Goal: Task Accomplishment & Management: Complete application form

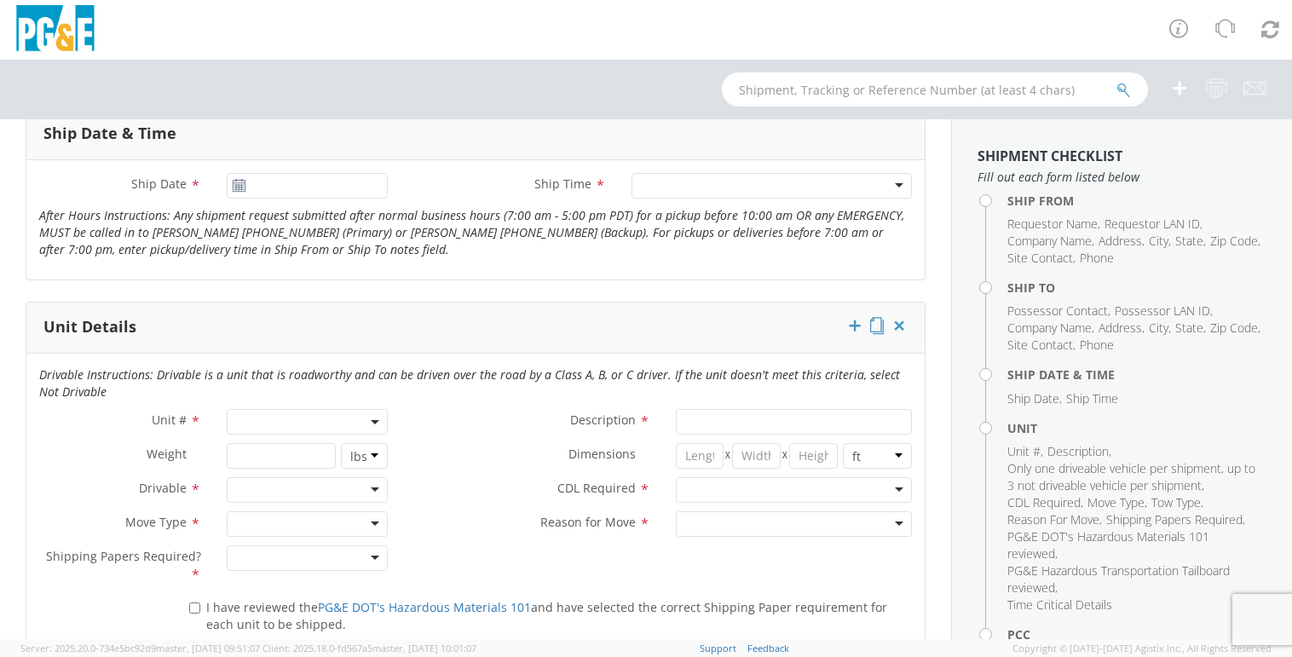
scroll to position [682, 0]
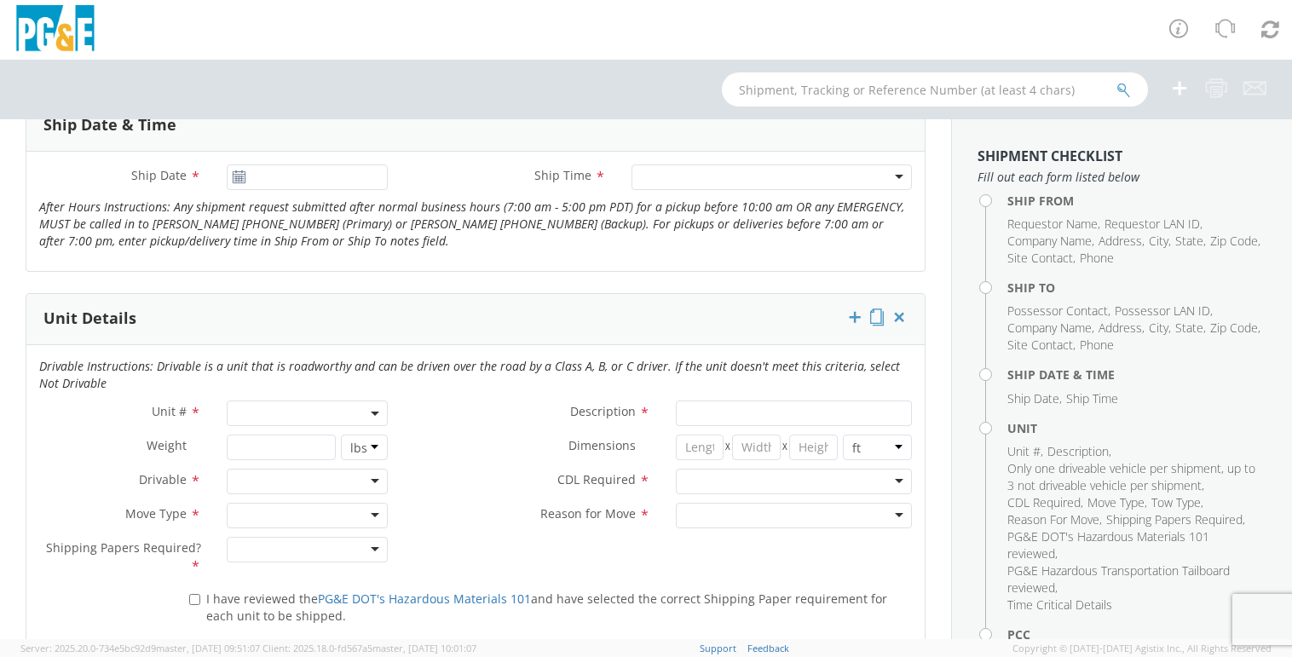
click at [248, 410] on span at bounding box center [308, 414] width 162 height 26
click at [273, 442] on input "search" at bounding box center [306, 442] width 150 height 26
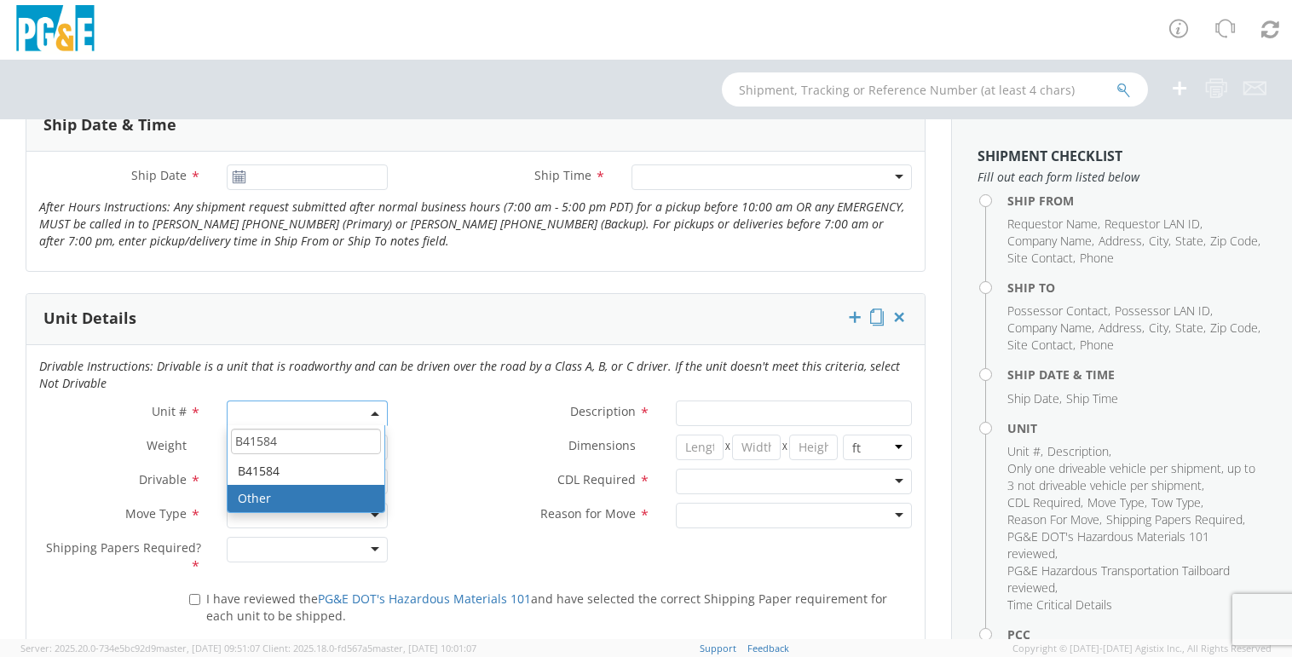
type input "B41584"
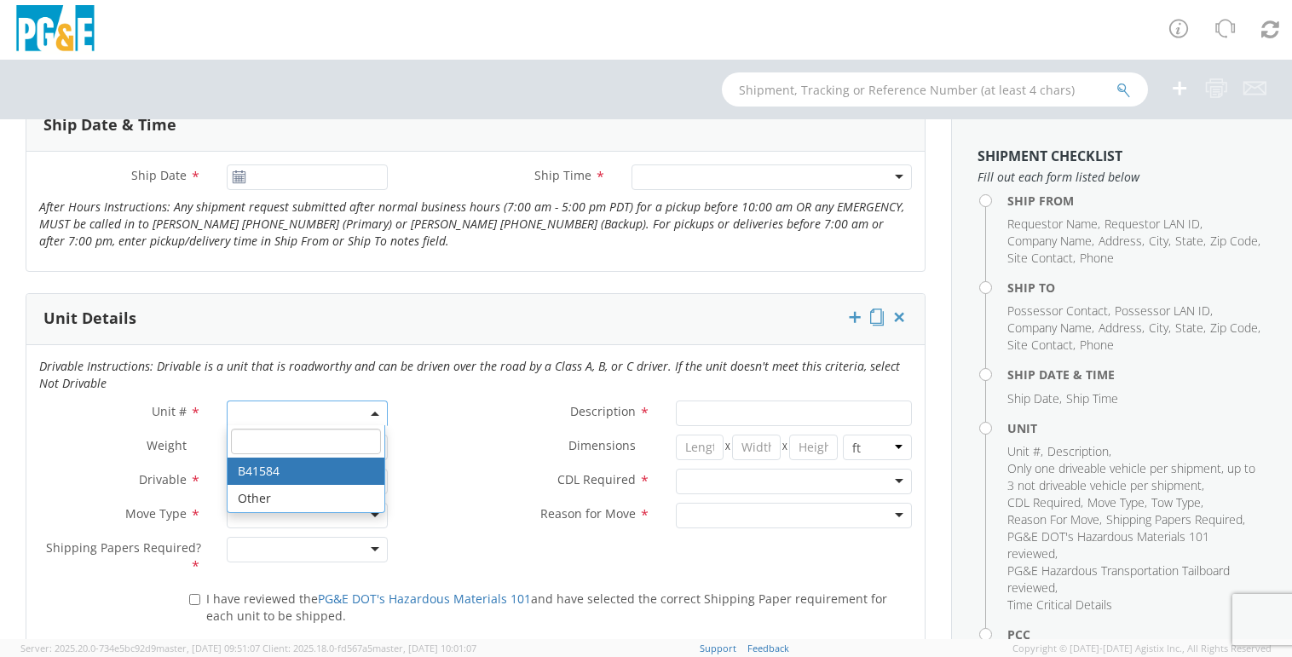
type input "PICKUP; 3/4T 4X2"
type input "10350"
select select "B41584"
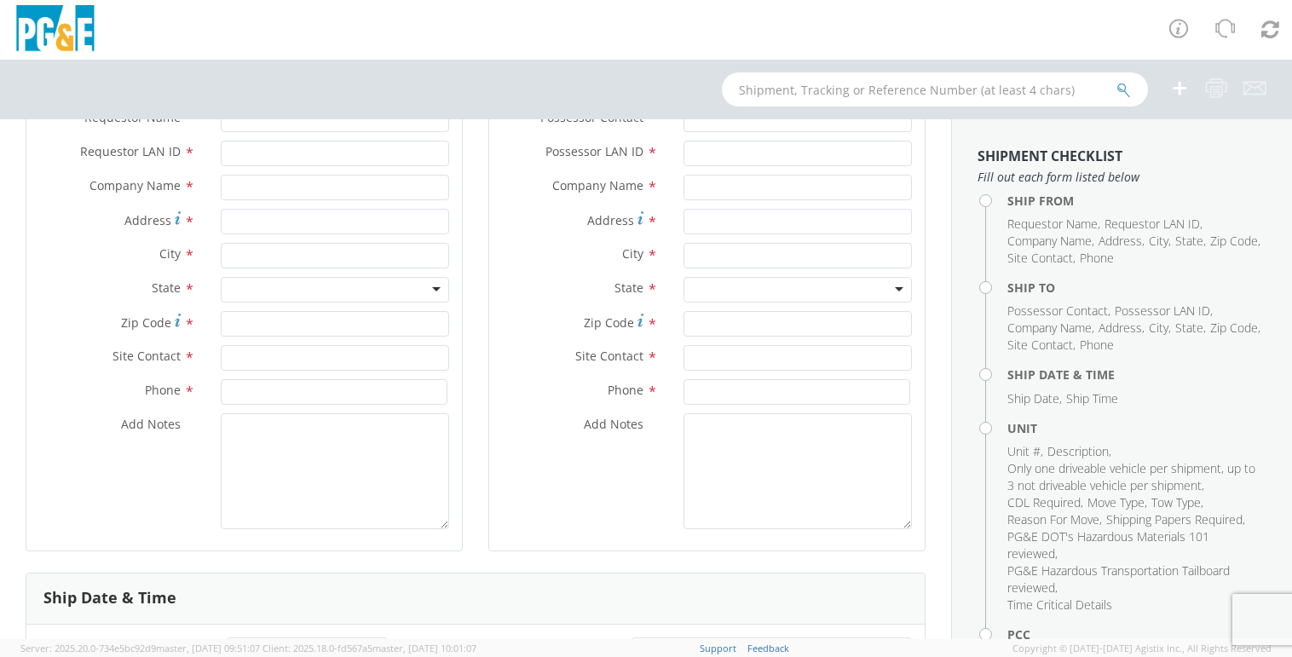
scroll to position [0, 0]
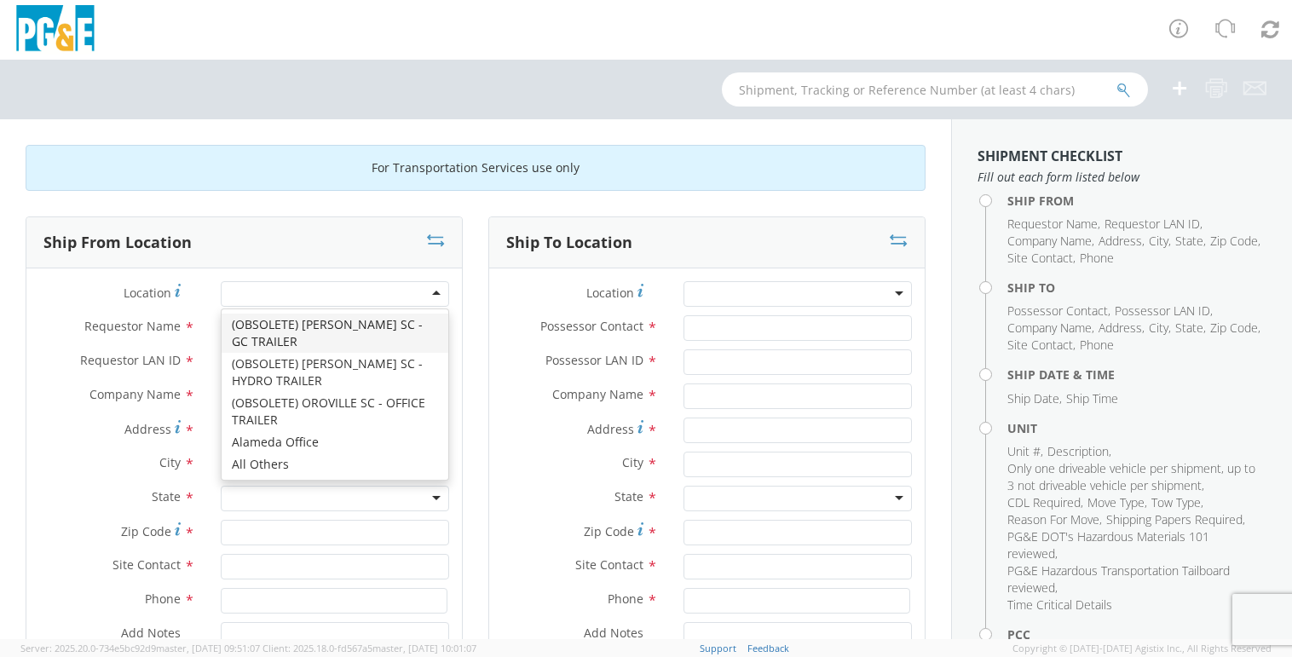
click at [333, 287] on div at bounding box center [335, 294] width 228 height 26
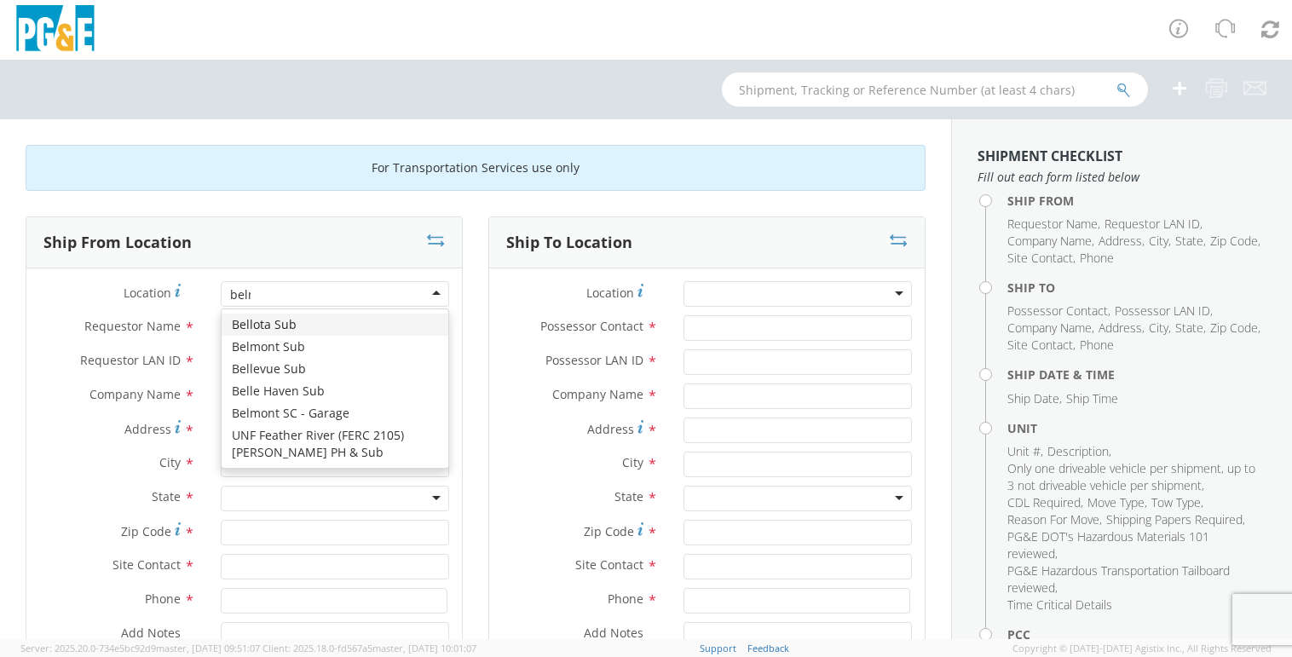
type input "belmo"
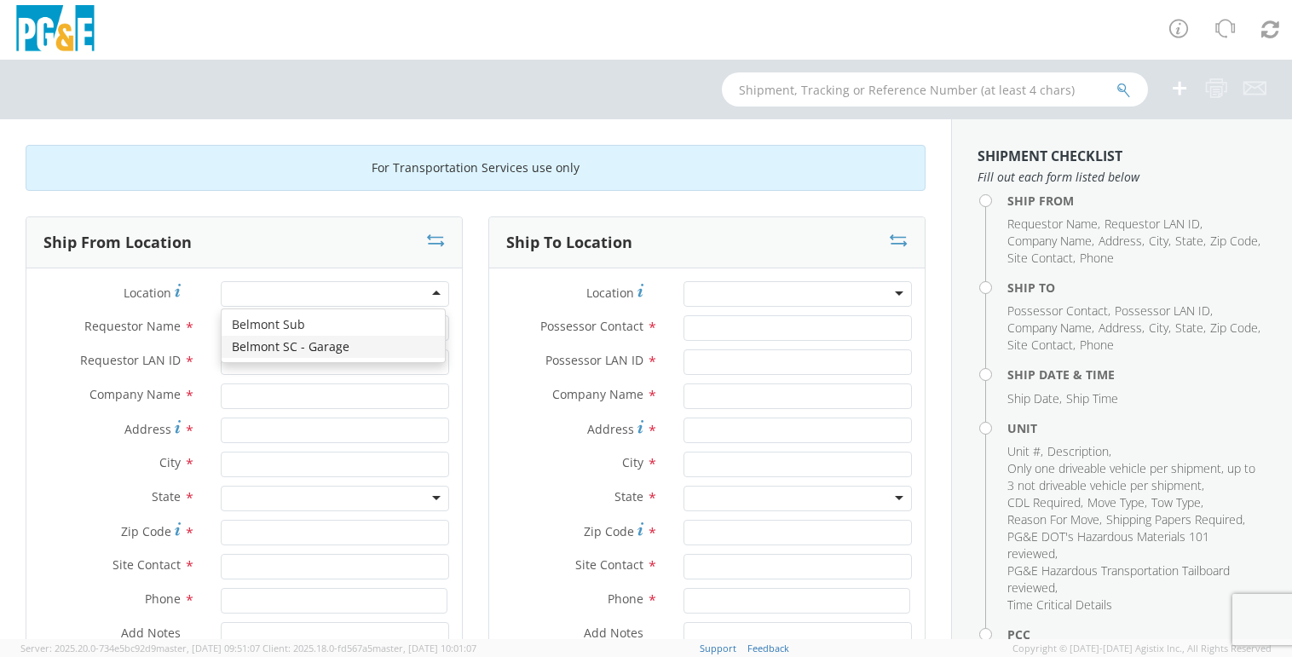
type input "PG&E"
type input "275 Industrial Road"
type input "San Carlos"
type input "94070"
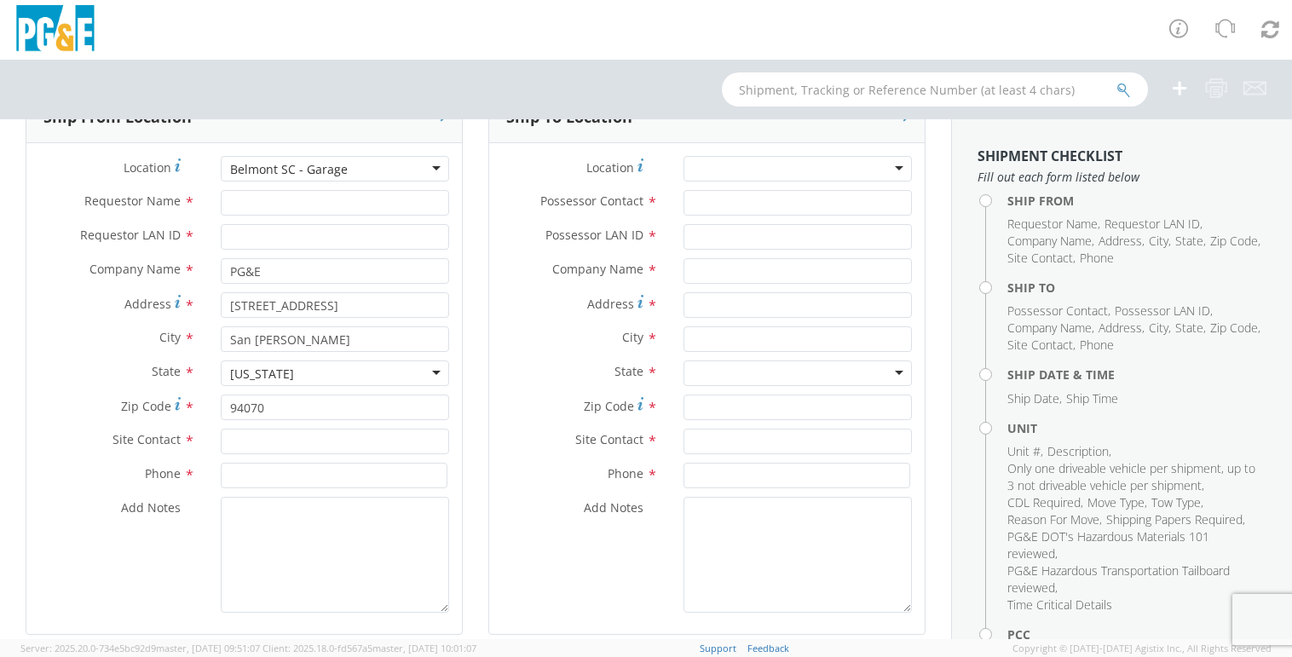
scroll to position [85, 0]
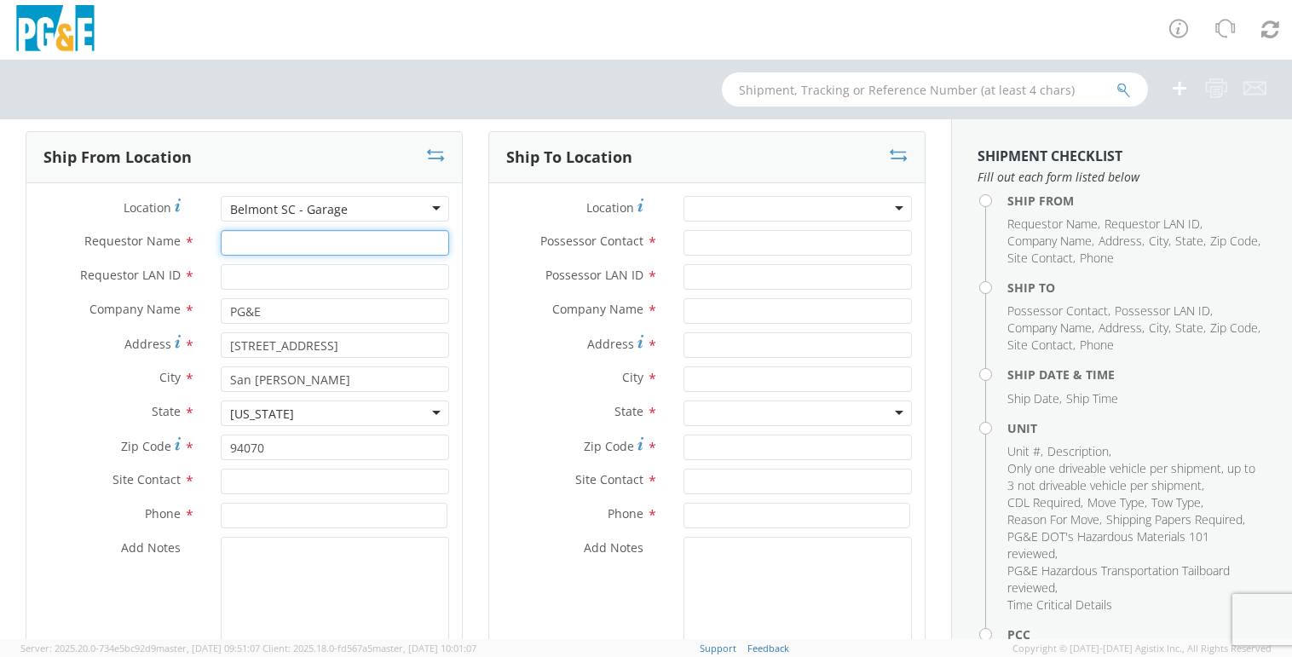
click at [307, 239] on input "Requestor Name *" at bounding box center [335, 243] width 228 height 26
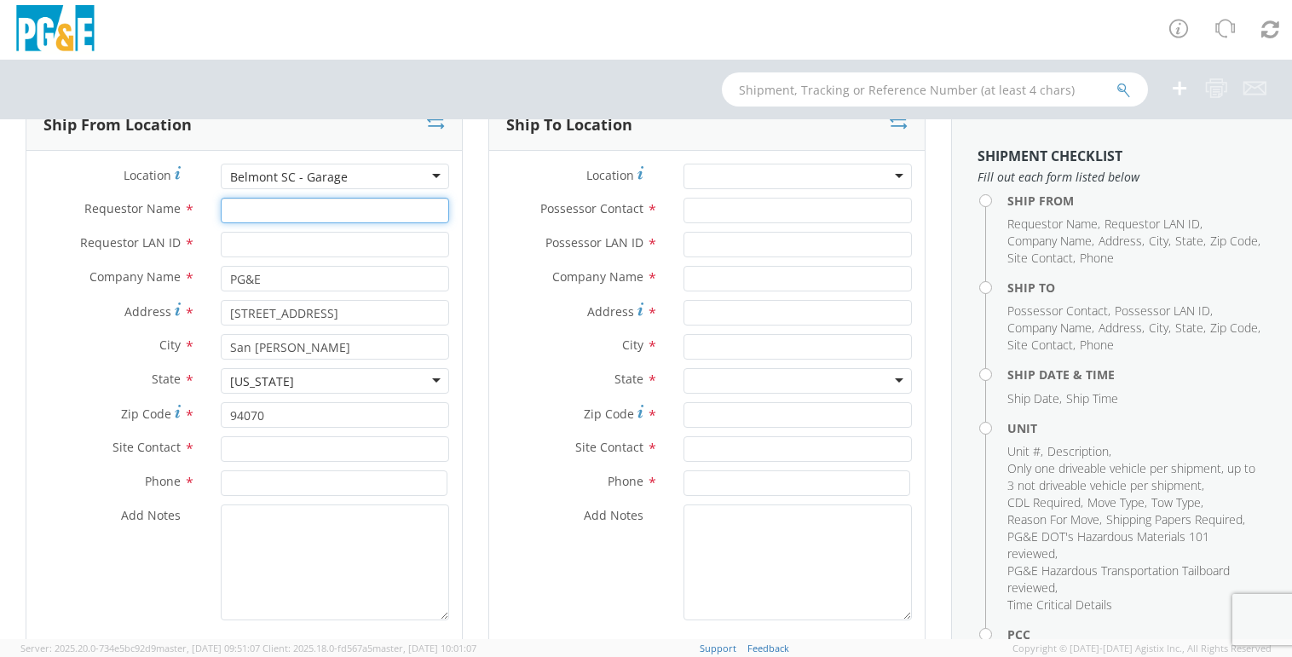
scroll to position [0, 0]
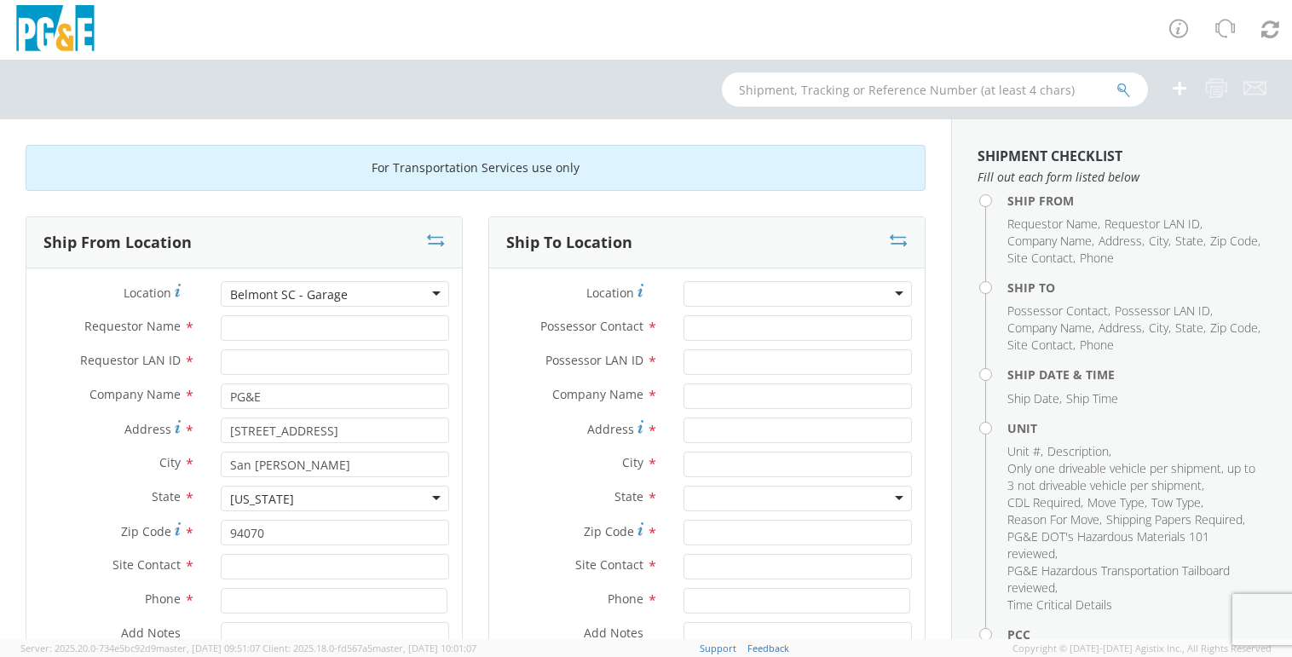
click at [706, 287] on div at bounding box center [798, 294] width 228 height 26
drag, startPoint x: 63, startPoint y: 201, endPoint x: 488, endPoint y: 246, distance: 426.9
click at [758, 298] on div at bounding box center [798, 294] width 228 height 26
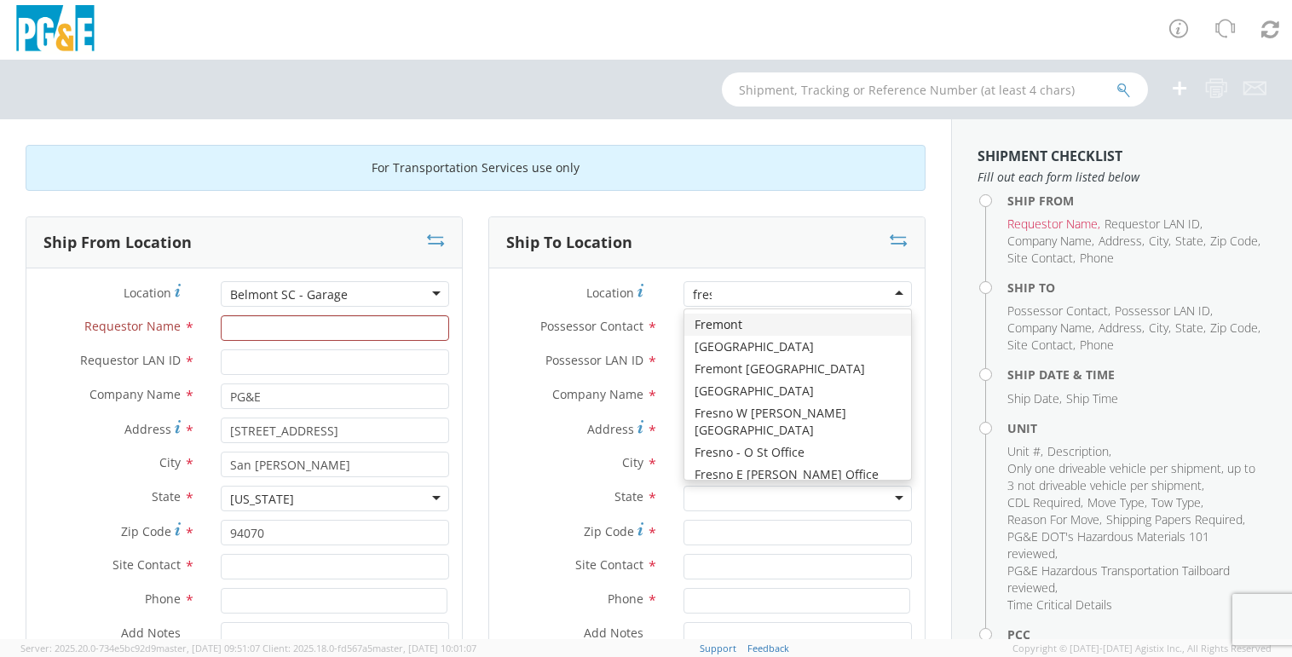
type input "fresno"
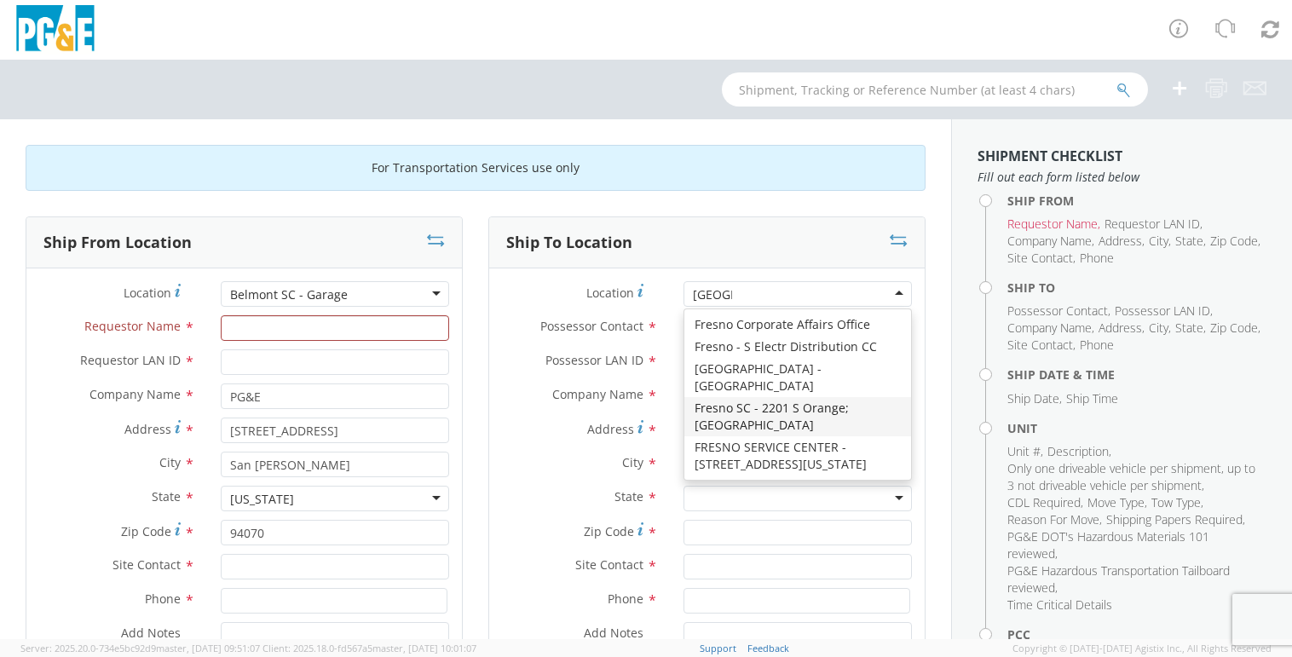
scroll to position [278, 0]
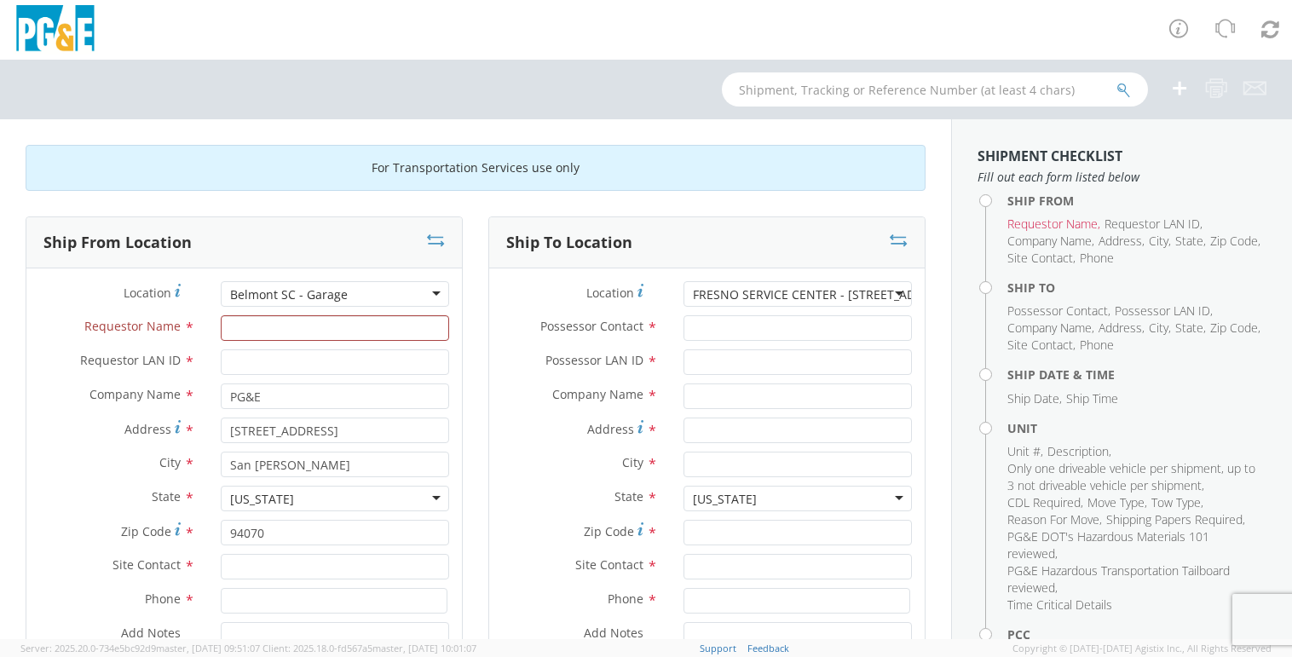
type input "PG&E"
type input "[STREET_ADDRESS][US_STATE]"
type input "[GEOGRAPHIC_DATA]"
type input "93702"
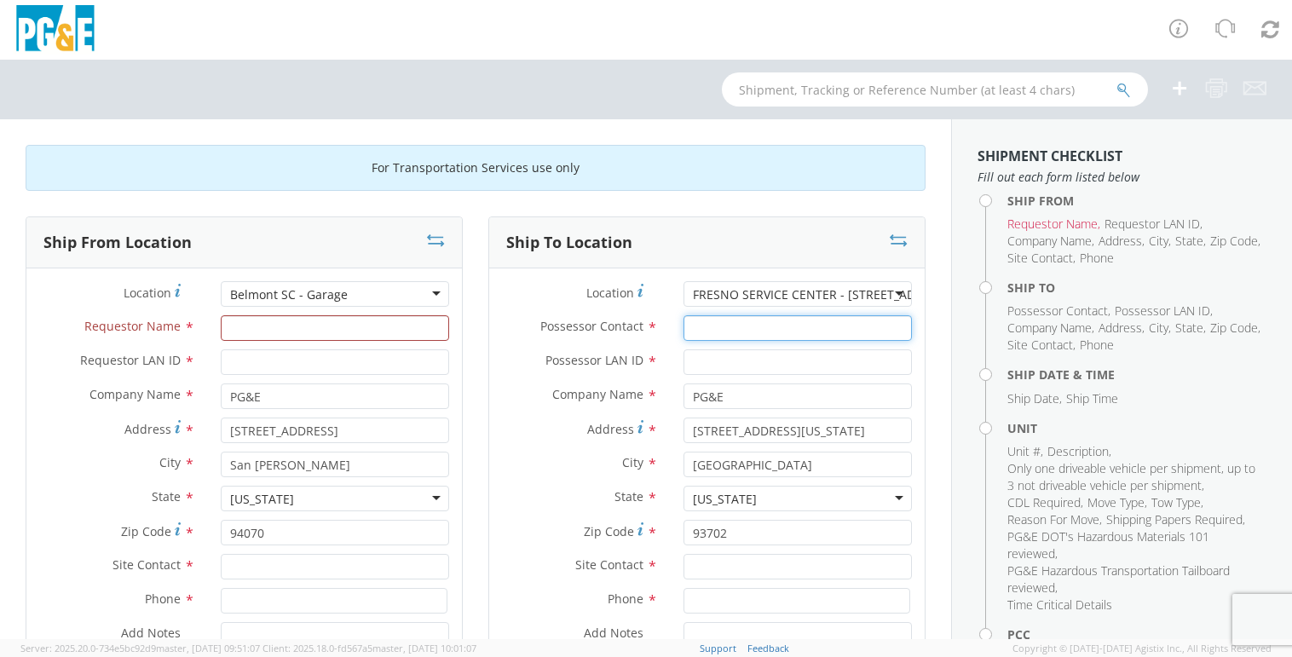
click at [748, 337] on input "Possessor Contact *" at bounding box center [798, 328] width 228 height 26
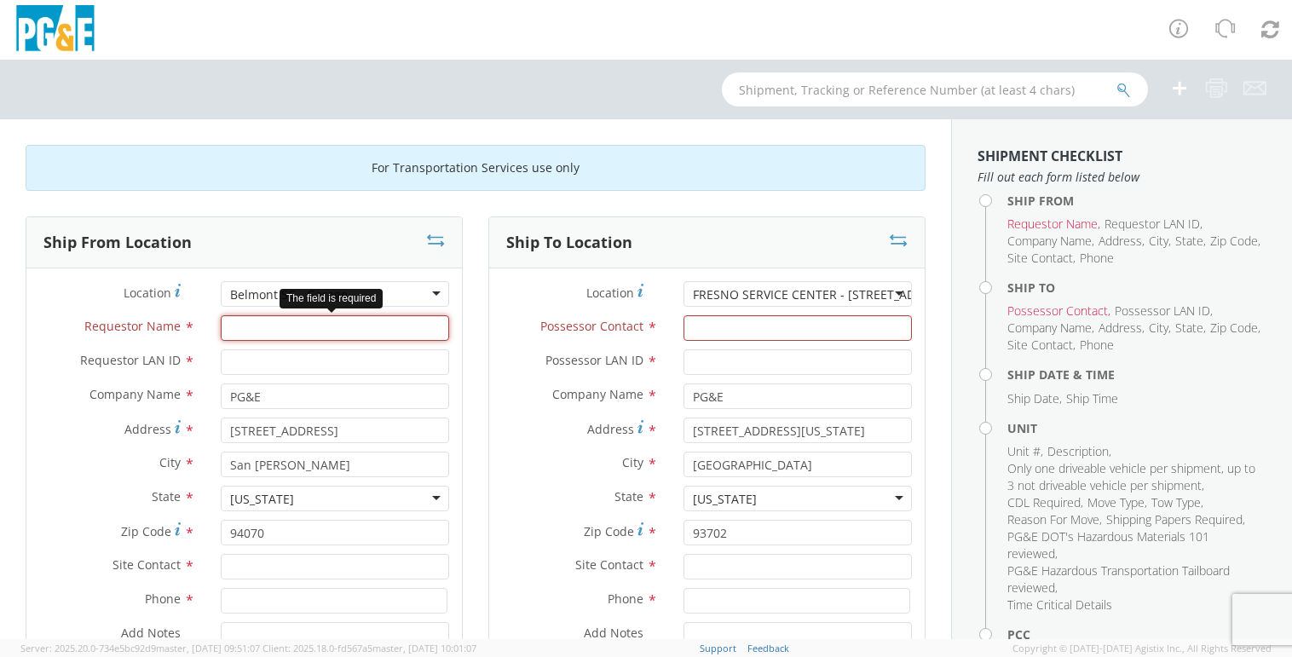
click at [290, 324] on input "Requestor Name *" at bounding box center [335, 328] width 228 height 26
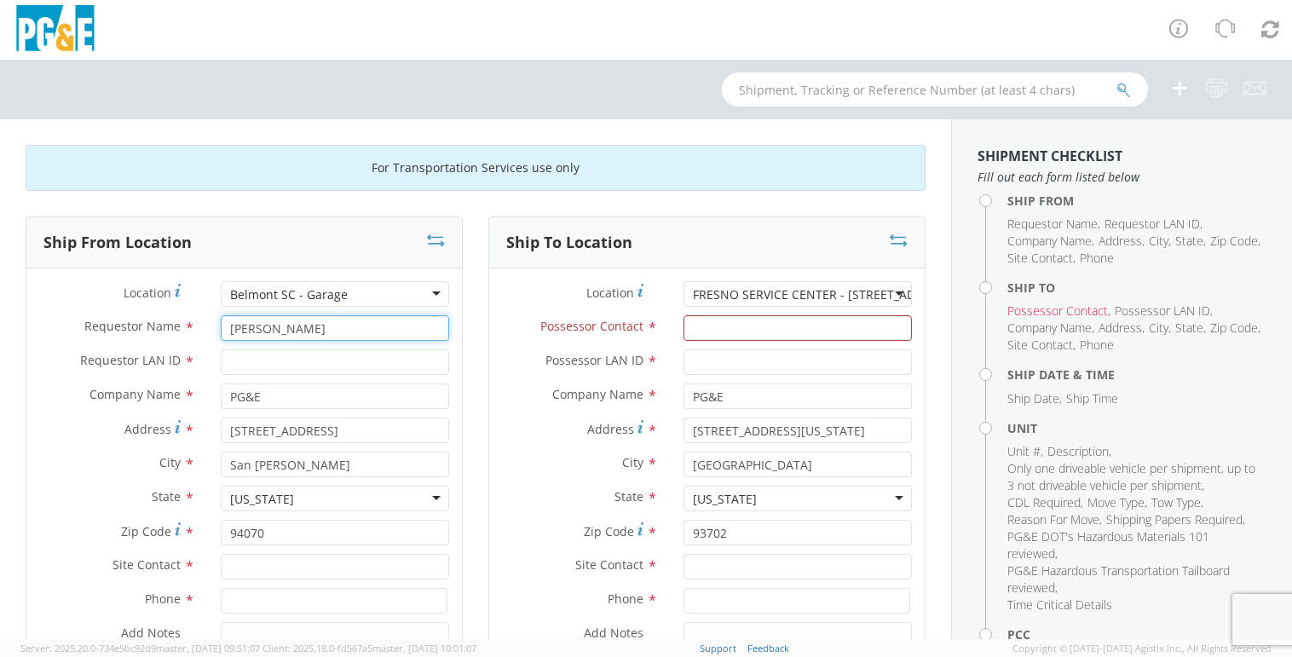
type input "[PERSON_NAME]"
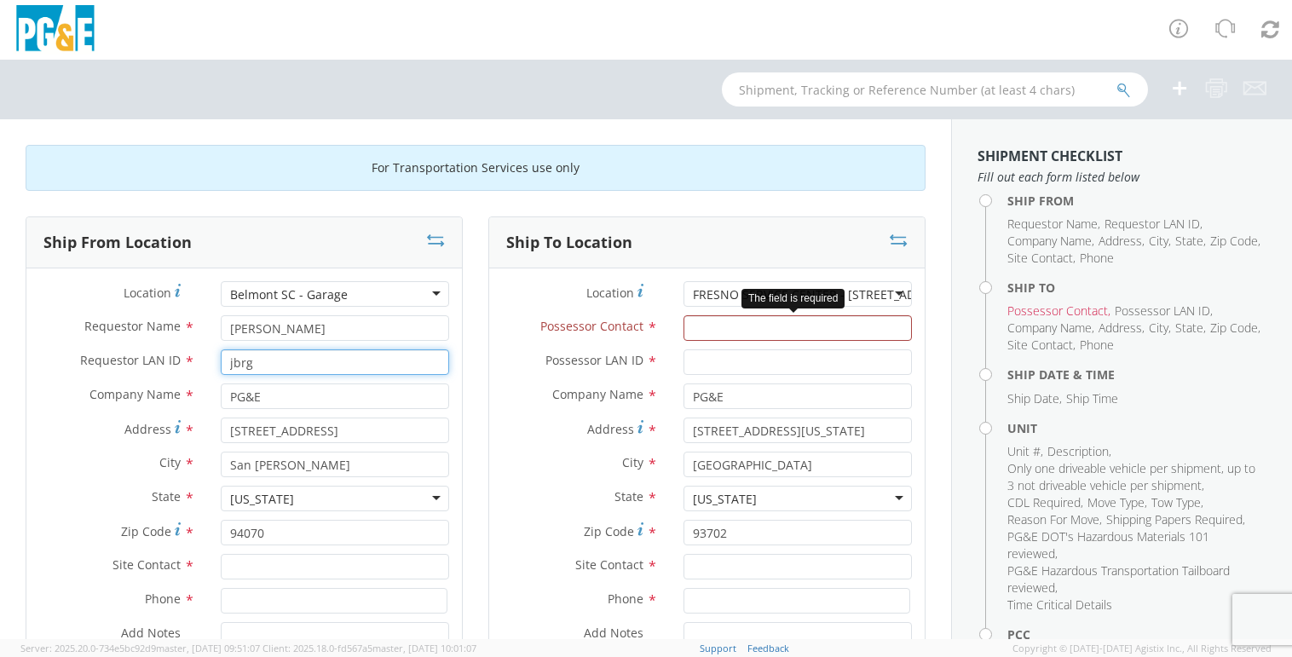
type input "jbrg"
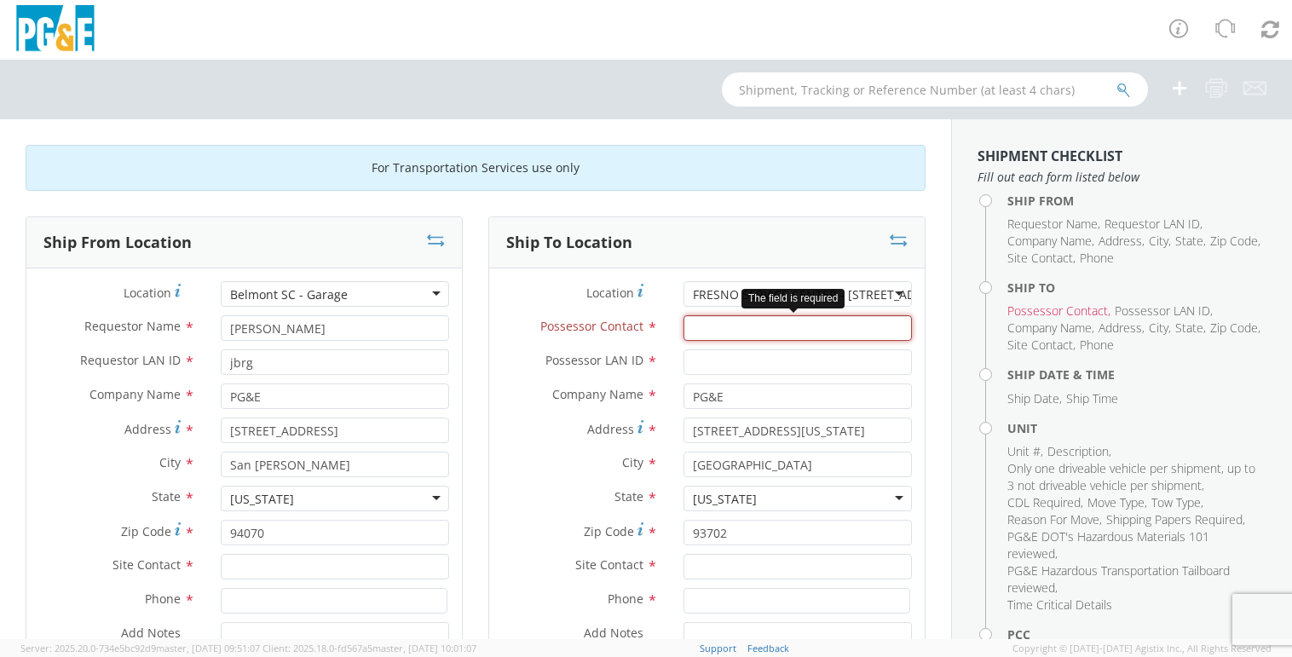
click at [701, 326] on input "Possessor Contact *" at bounding box center [798, 328] width 228 height 26
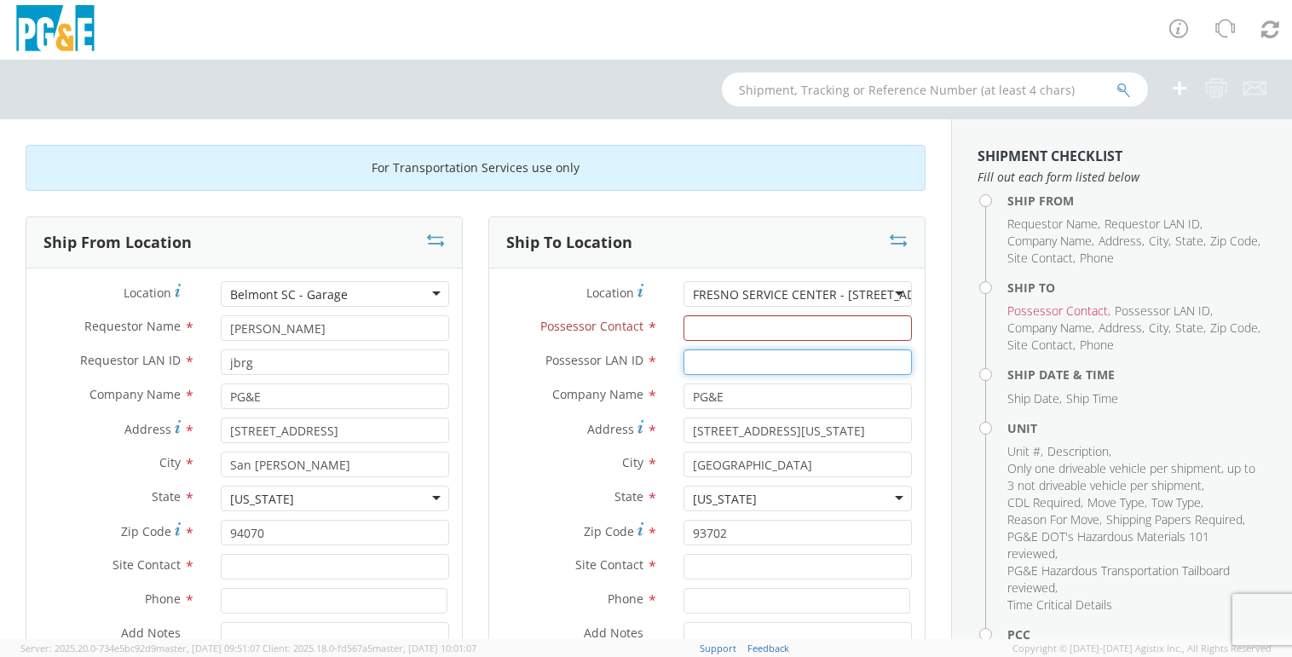
click at [707, 357] on input "Possessor LAN ID *" at bounding box center [798, 362] width 228 height 26
paste input "BMGE"
type input "BMGE"
click at [1235, 218] on ul "Requestor Name , Requestor LAN ID , Company Name , Address , City , State , Zip…" at bounding box center [1136, 241] width 259 height 51
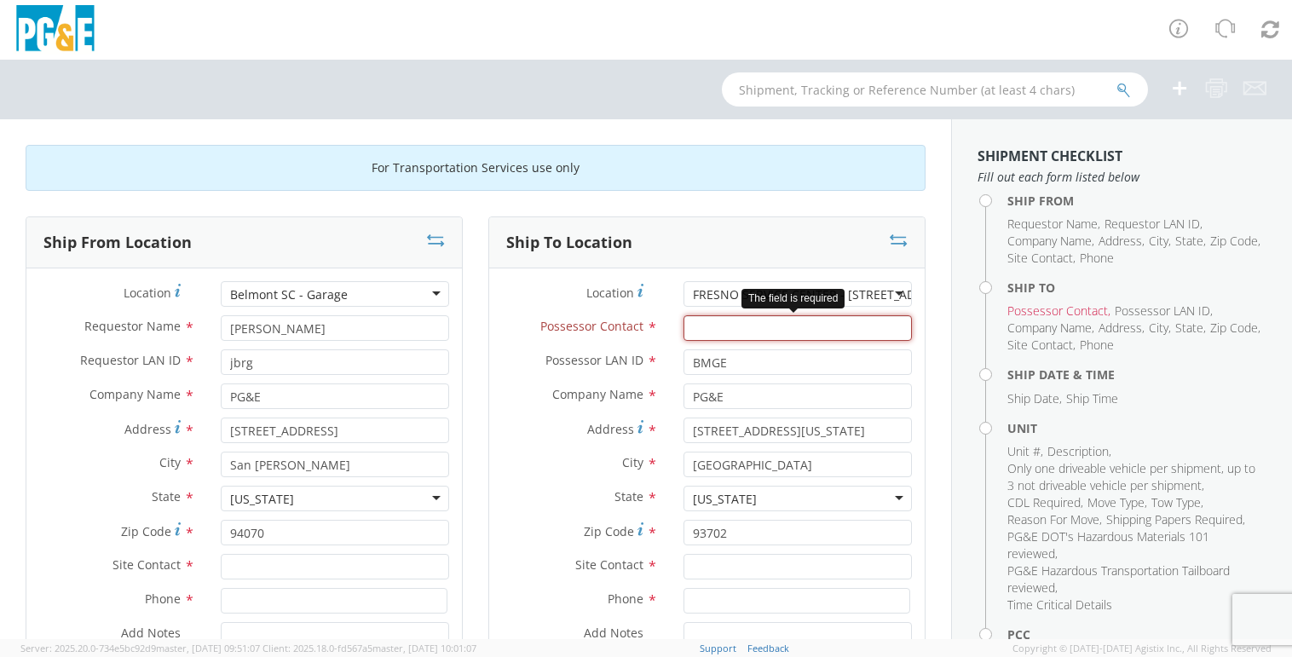
click at [715, 327] on input "Possessor Contact *" at bounding box center [798, 328] width 228 height 26
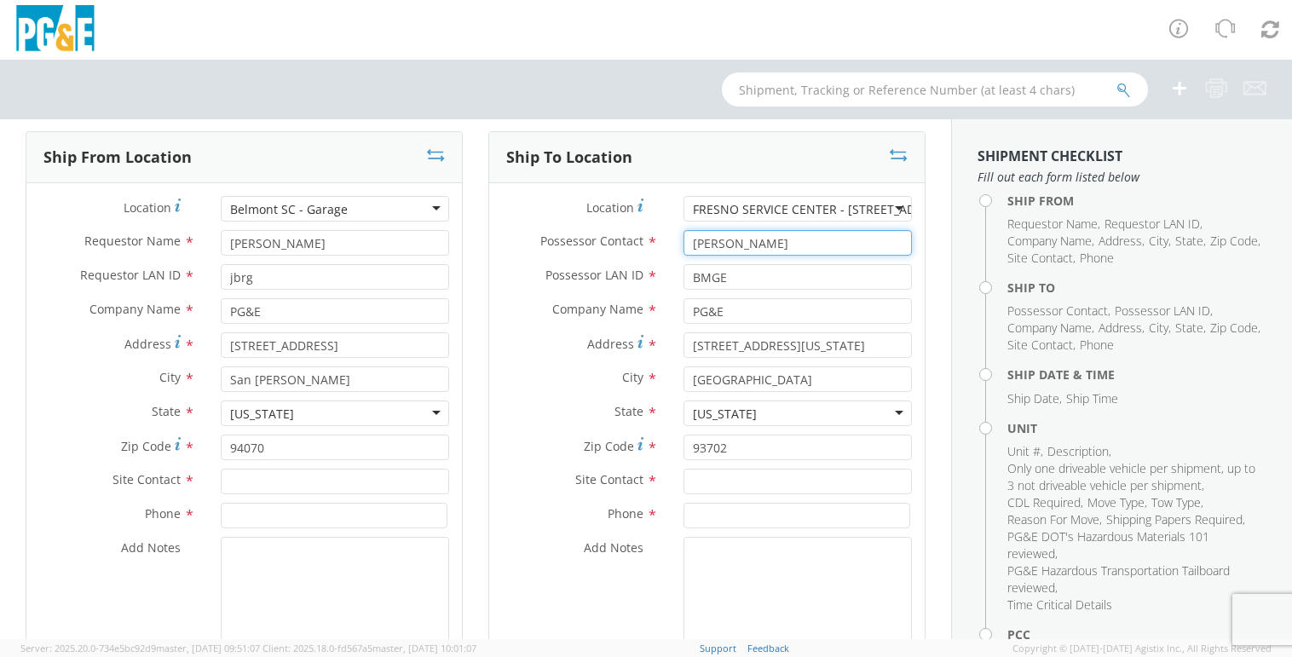
scroll to position [170, 0]
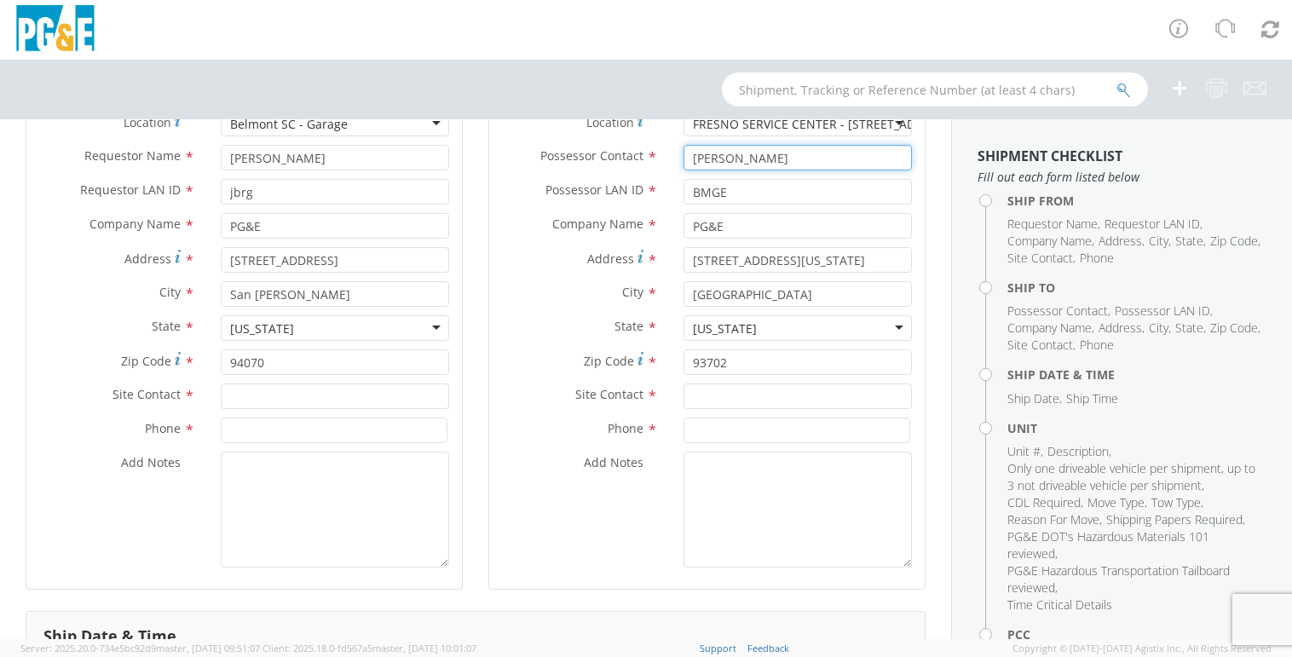
type input "Brandon Glantz"
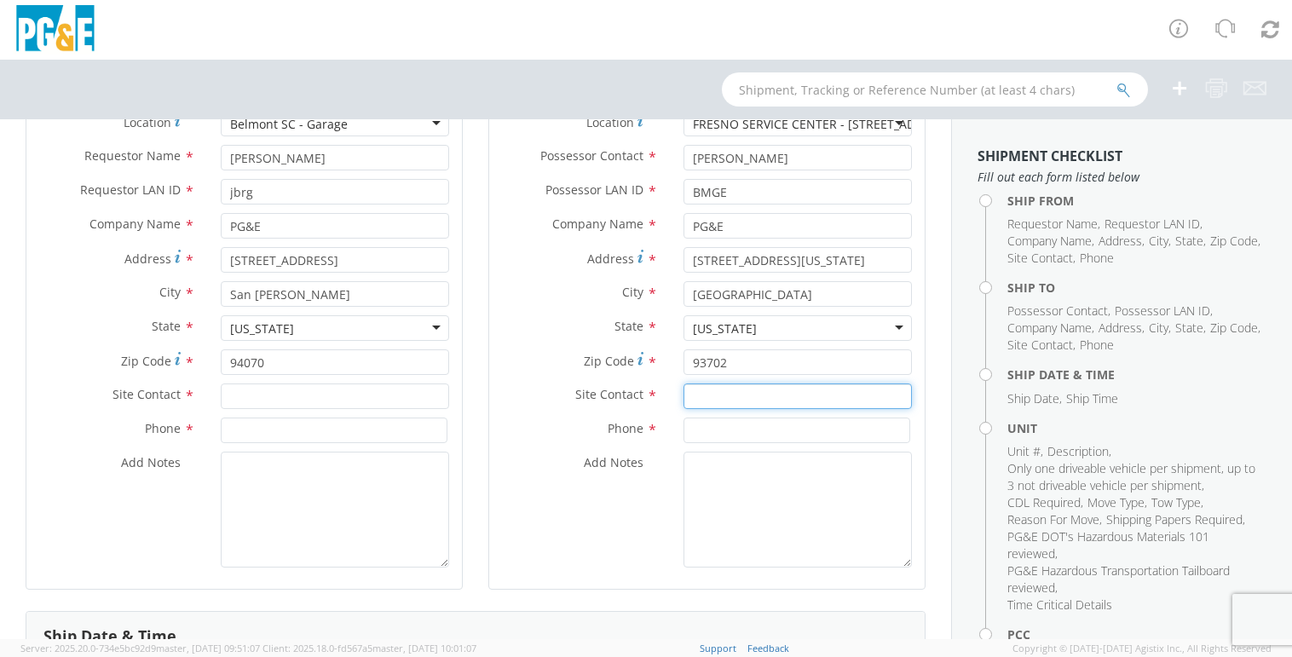
click at [722, 393] on input "text" at bounding box center [798, 397] width 228 height 26
type input "[PERSON_NAME]"
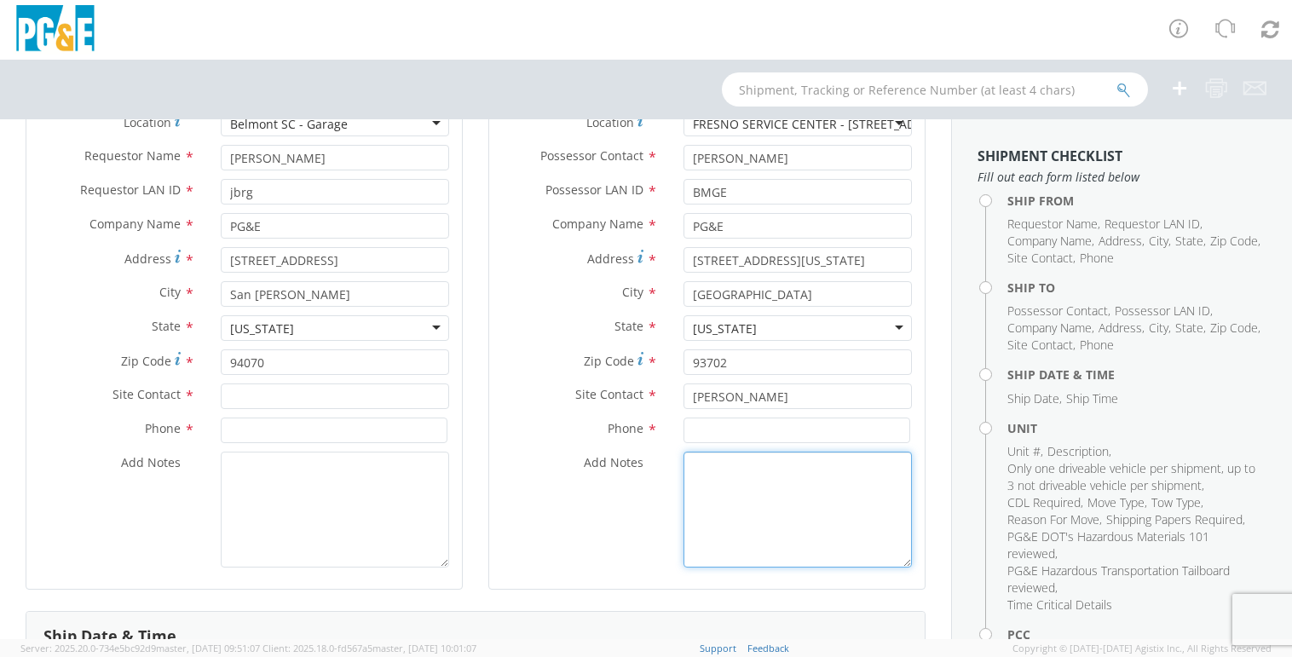
click at [489, 521] on div "Add Notes *" at bounding box center [707, 510] width 436 height 116
click at [715, 422] on input at bounding box center [797, 431] width 227 height 26
paste input "[PHONE_NUMBER]"
type input "[PHONE_NUMBER]"
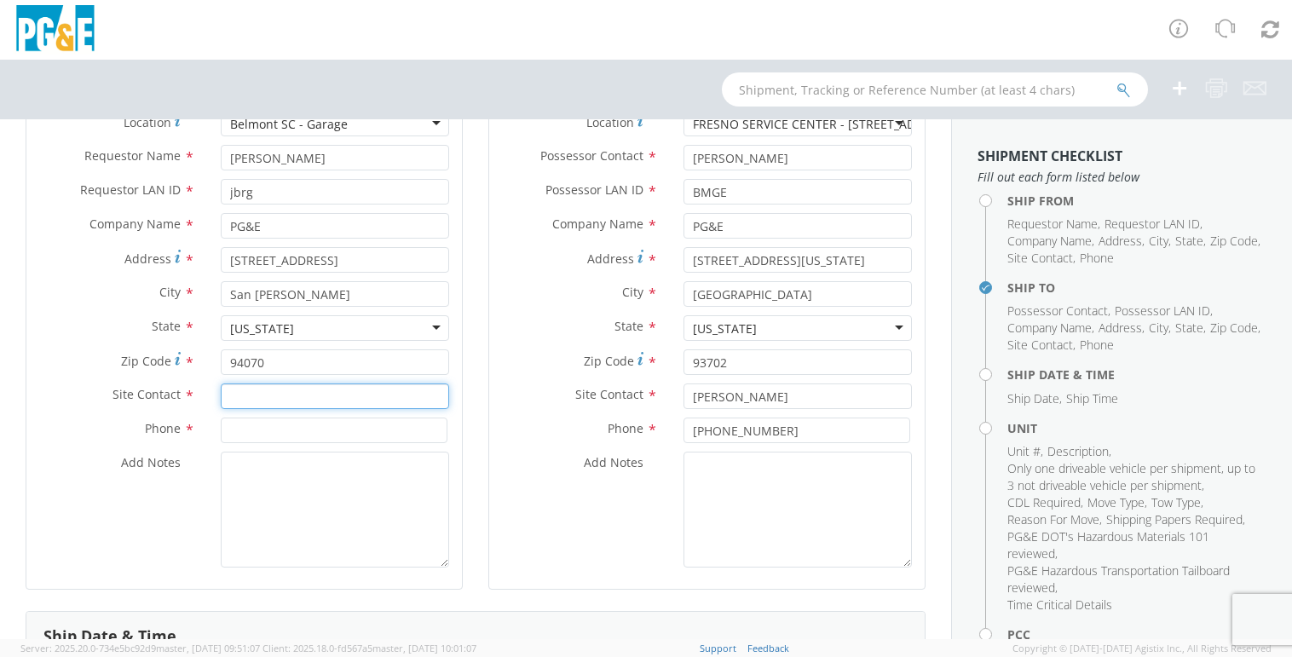
click at [365, 400] on input "text" at bounding box center [335, 397] width 228 height 26
type input "Frank Galea"
drag, startPoint x: 1163, startPoint y: 315, endPoint x: 1129, endPoint y: 321, distance: 34.8
click at [1163, 315] on span "Possessor LAN ID" at bounding box center [1162, 311] width 95 height 16
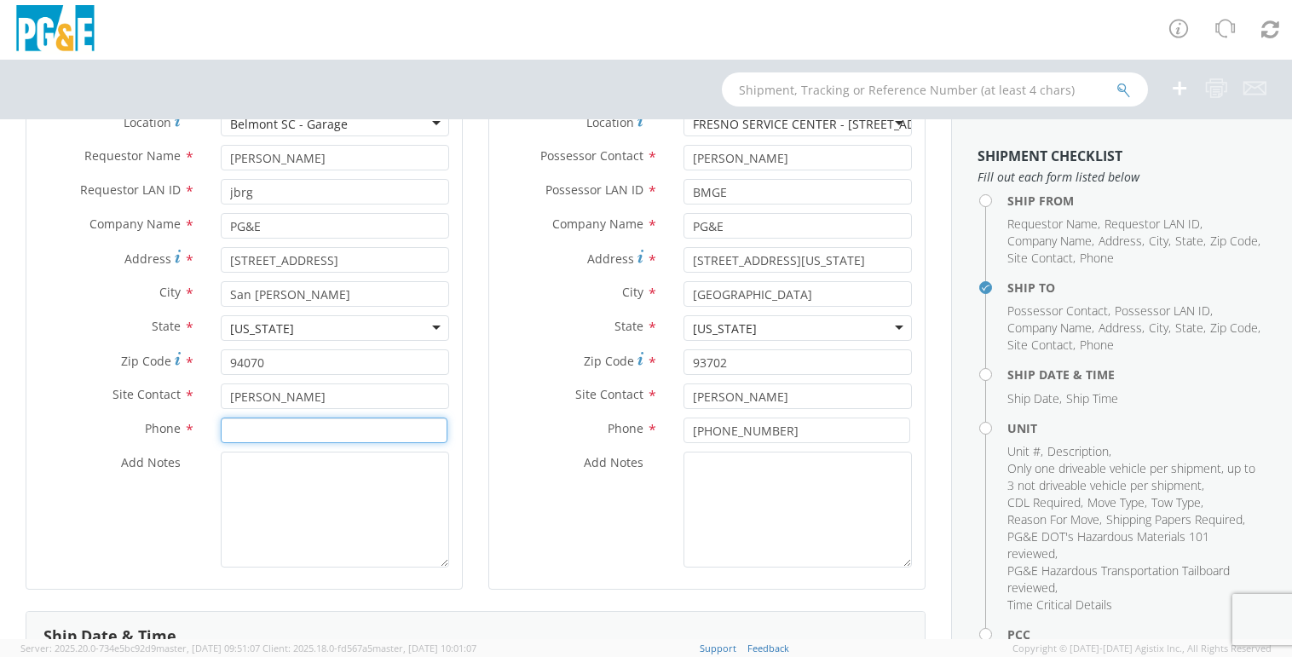
click at [273, 422] on input at bounding box center [334, 431] width 227 height 26
paste input "650-314-3972"
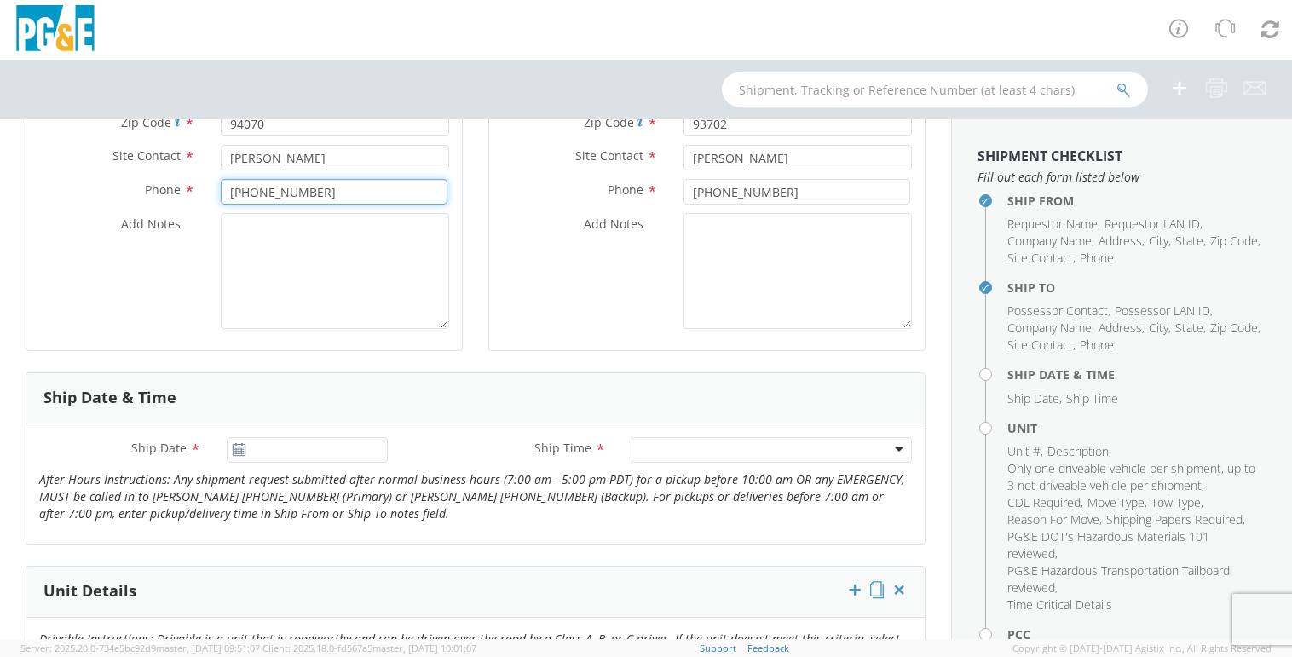
scroll to position [597, 0]
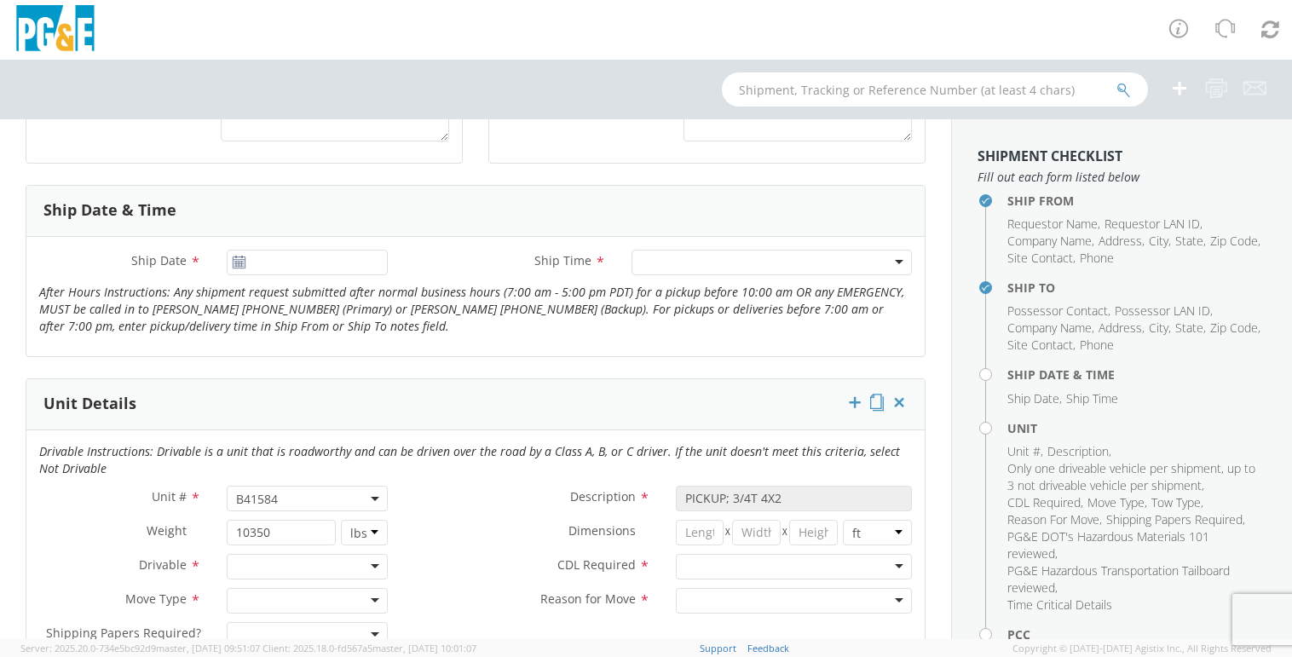
type input "650-314-3972"
click at [372, 248] on div "Ship Date * Ship Time * Any Time 7:00 am - 10:00 am 10:00 am - 1:00 pm 1:00 pm …" at bounding box center [475, 296] width 898 height 119
click at [361, 261] on input "10/09/2025" at bounding box center [308, 263] width 162 height 26
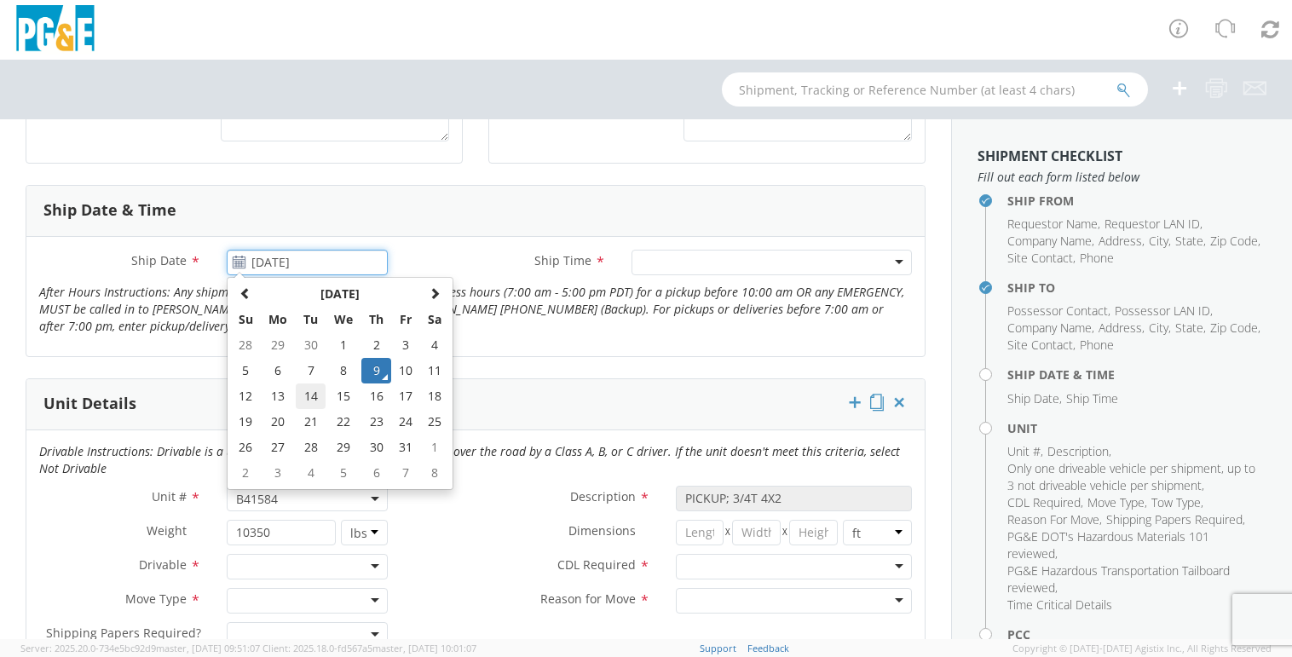
click at [303, 391] on td "14" at bounding box center [311, 397] width 30 height 26
type input "10/14/2025"
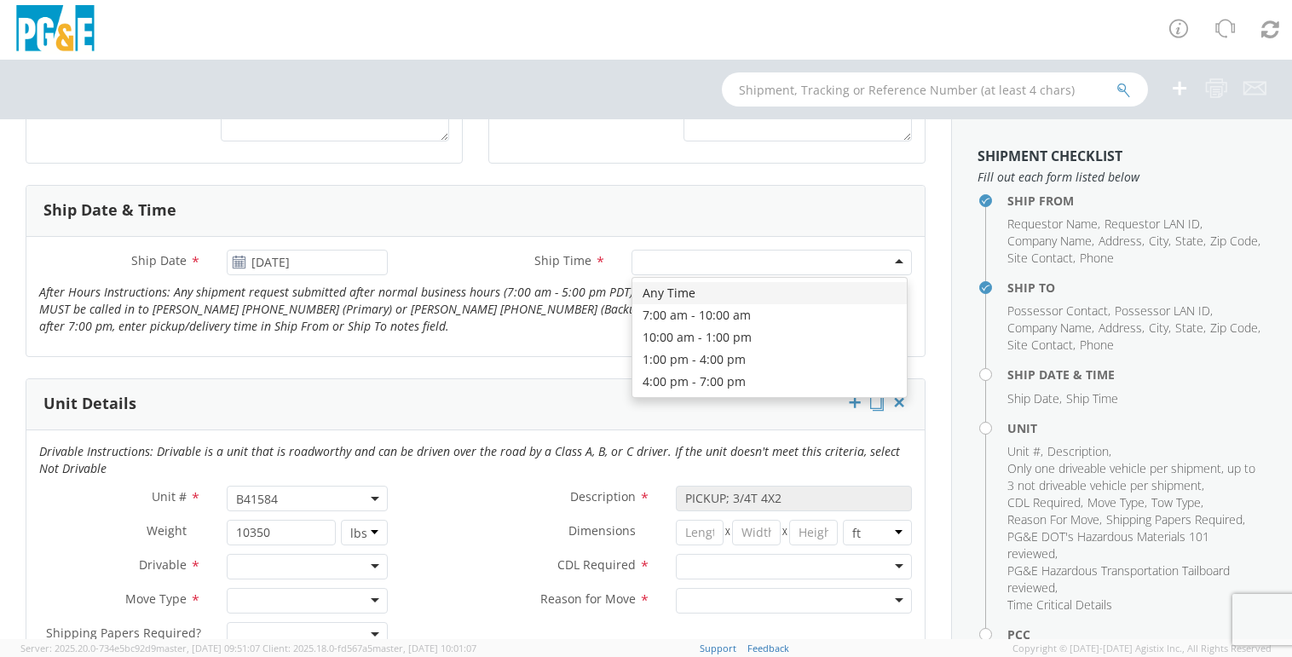
click at [655, 271] on div at bounding box center [772, 263] width 280 height 26
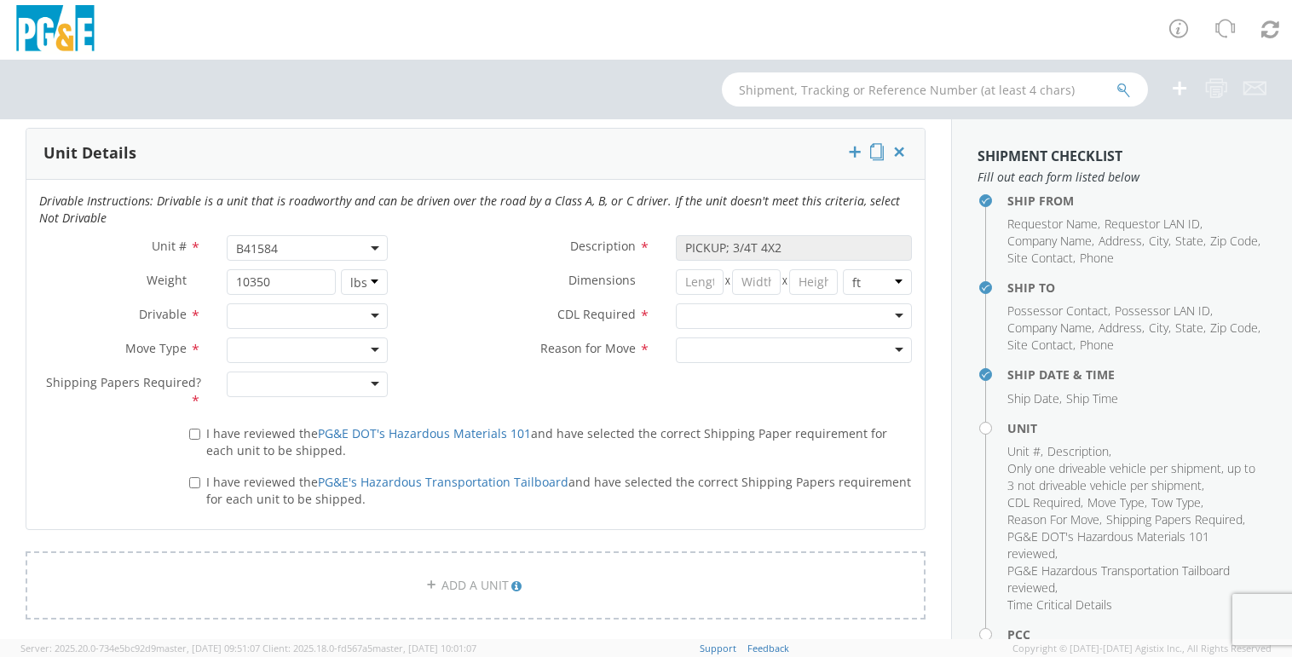
scroll to position [852, 0]
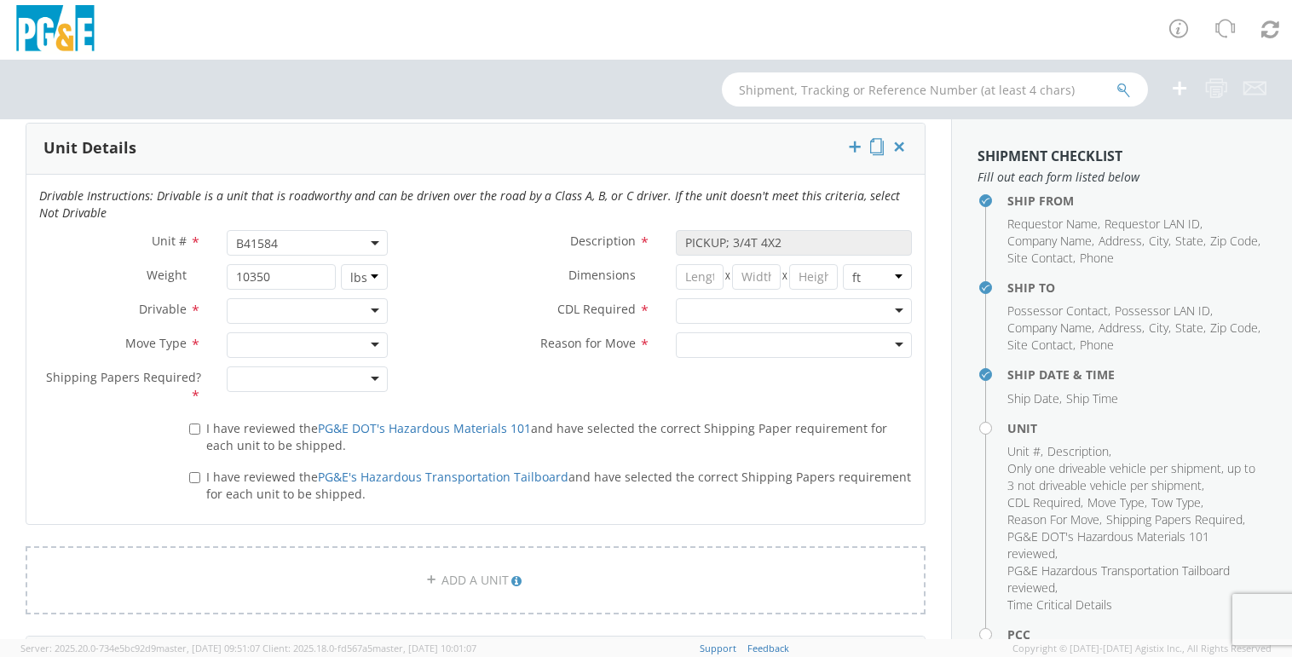
click at [339, 323] on div at bounding box center [308, 311] width 162 height 26
click at [326, 342] on div at bounding box center [308, 345] width 162 height 26
click at [280, 378] on div at bounding box center [308, 380] width 162 height 26
click at [268, 397] on div "No Yes" at bounding box center [306, 421] width 157 height 53
click at [236, 428] on span "I have reviewed the PG&E DOT's Hazardous Materials 101 and have selected the co…" at bounding box center [546, 436] width 681 height 33
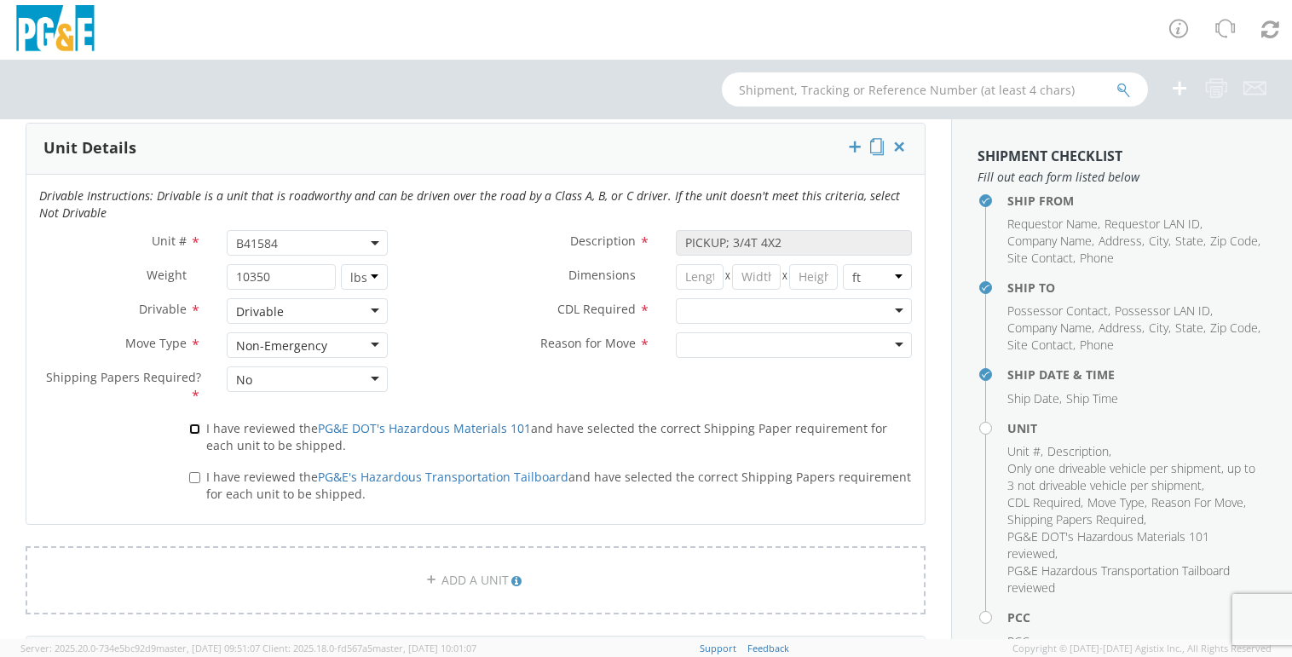
click at [200, 428] on input "I have reviewed the PG&E DOT's Hazardous Materials 101 and have selected the co…" at bounding box center [194, 429] width 11 height 11
checkbox input "true"
click at [225, 469] on span "I have reviewed the PG&E's Hazardous Transportation Tailboard and have selected…" at bounding box center [558, 485] width 705 height 33
click at [200, 472] on input "I have reviewed the PG&E's Hazardous Transportation Tailboard and have selected…" at bounding box center [194, 477] width 11 height 11
checkbox input "true"
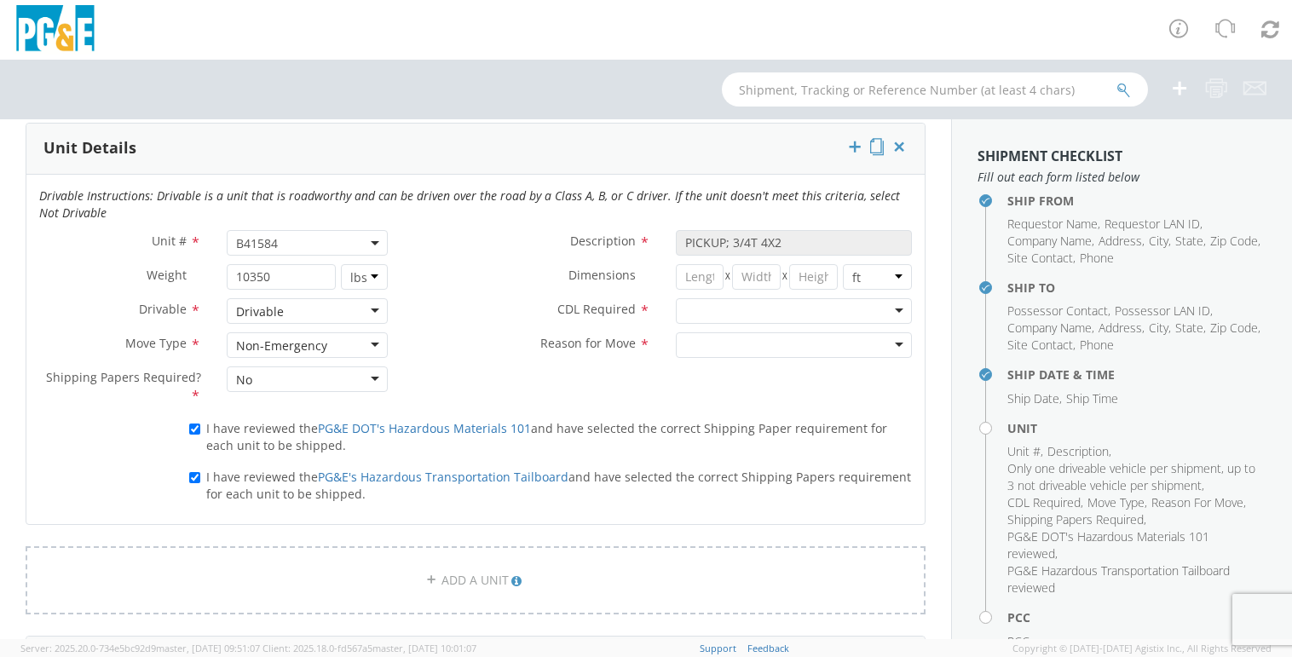
click at [734, 312] on div at bounding box center [794, 311] width 236 height 26
click at [713, 341] on div at bounding box center [794, 345] width 236 height 26
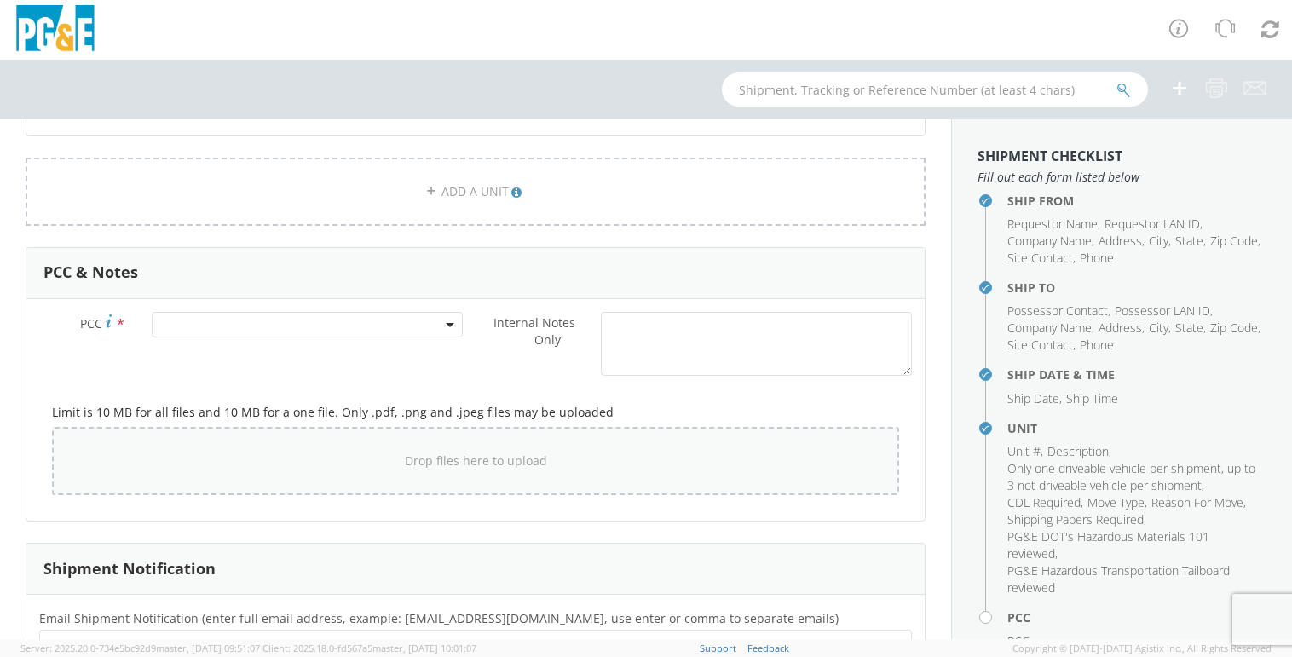
scroll to position [1279, 0]
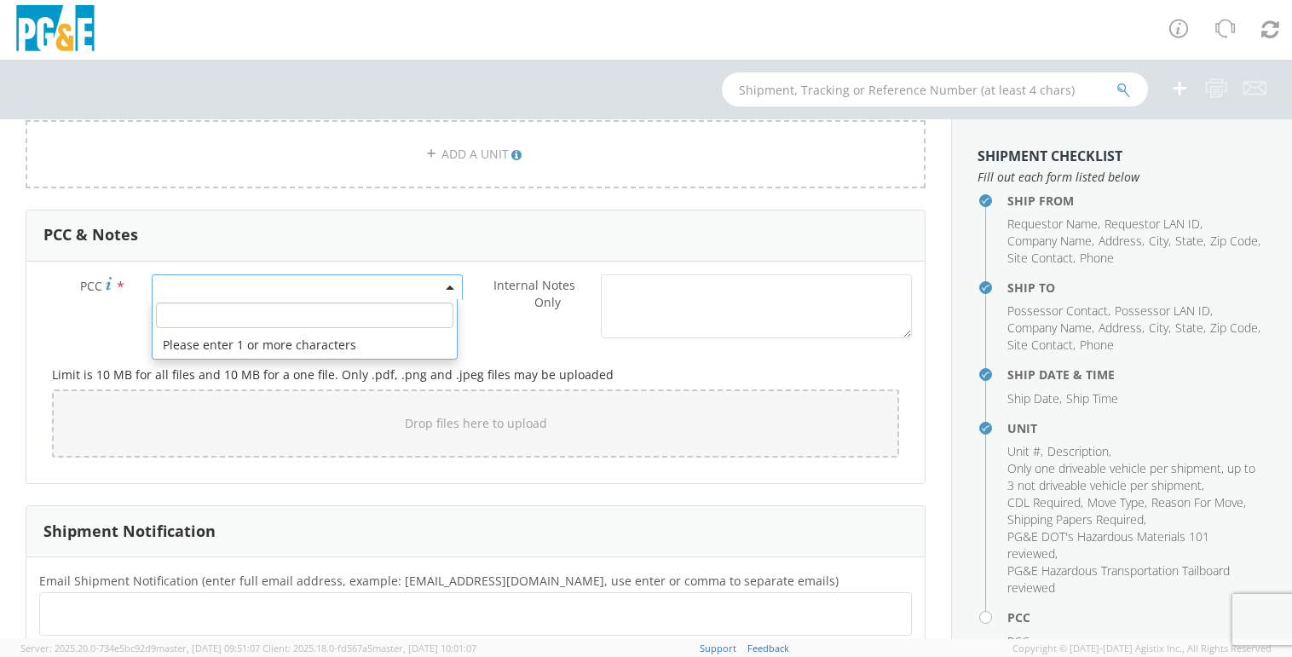
click at [310, 283] on span at bounding box center [307, 287] width 311 height 26
click at [307, 321] on input "number" at bounding box center [305, 316] width 298 height 26
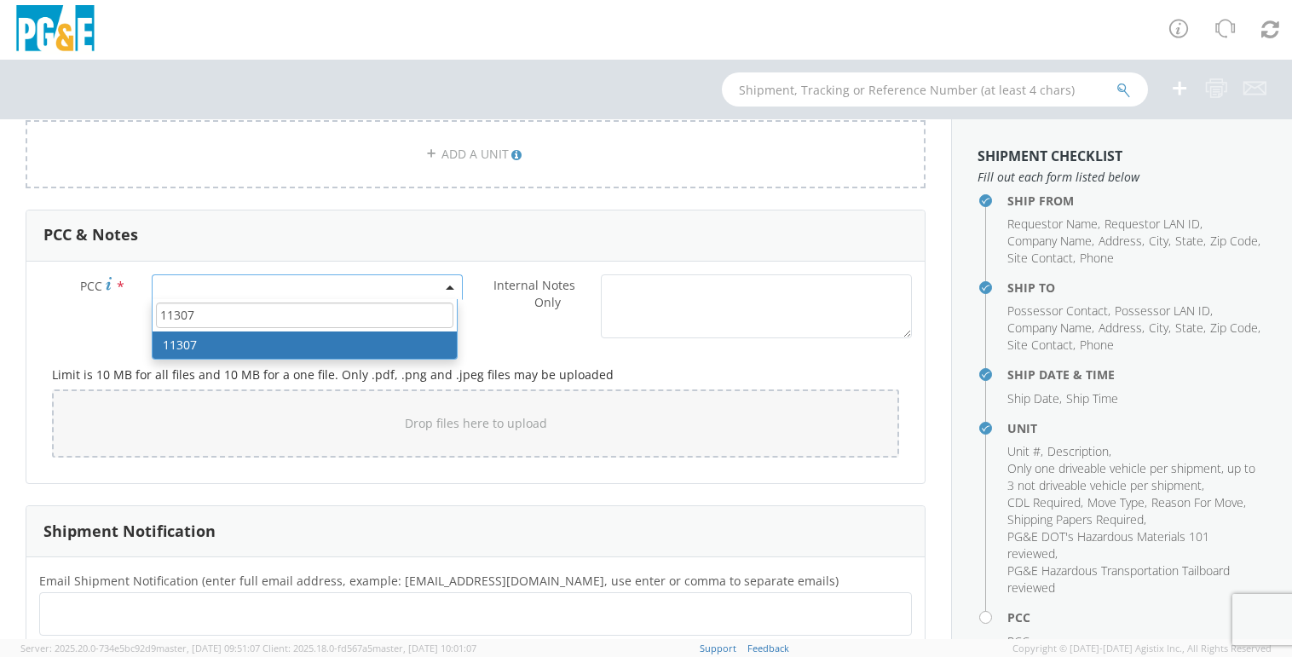
type input "11307"
select select "11307"
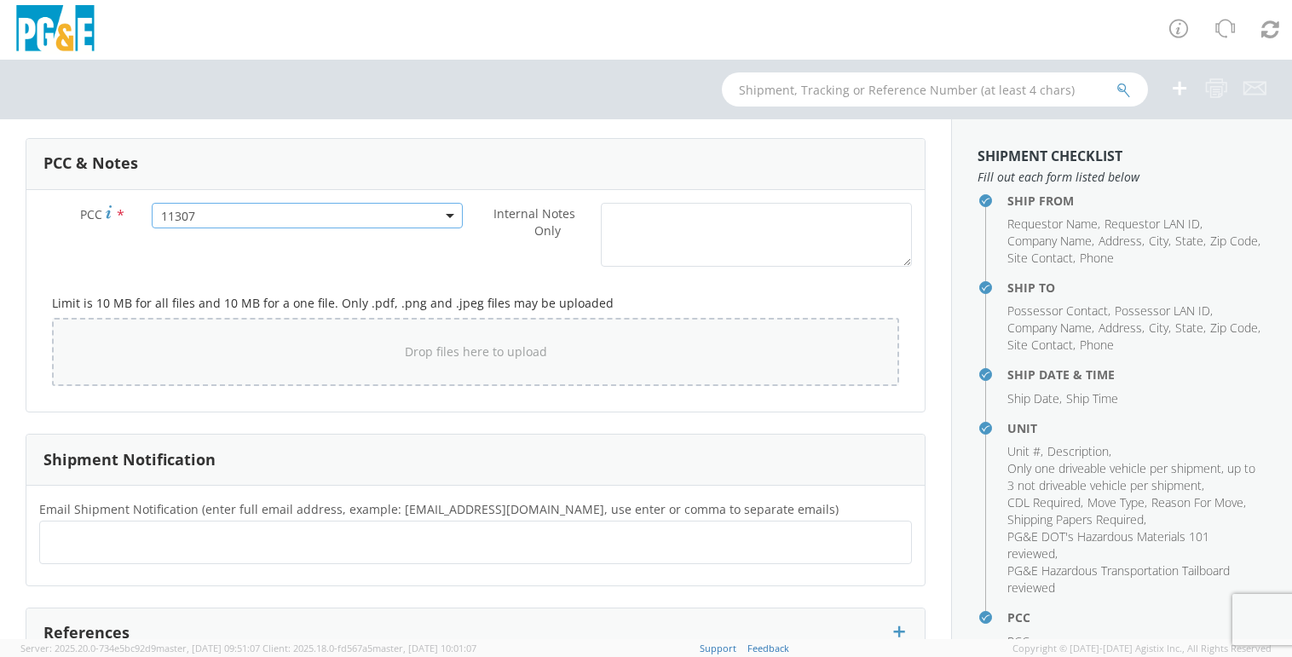
scroll to position [1486, 0]
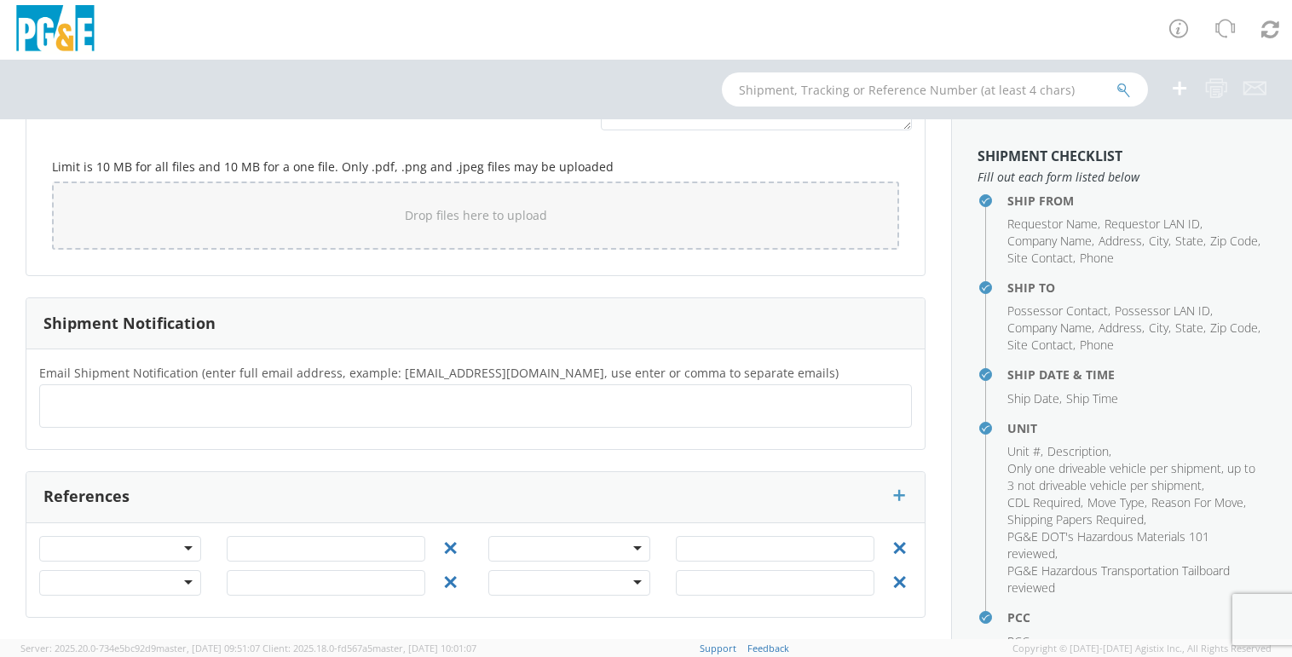
click at [147, 405] on ul at bounding box center [475, 406] width 857 height 28
paste input "FXGe"
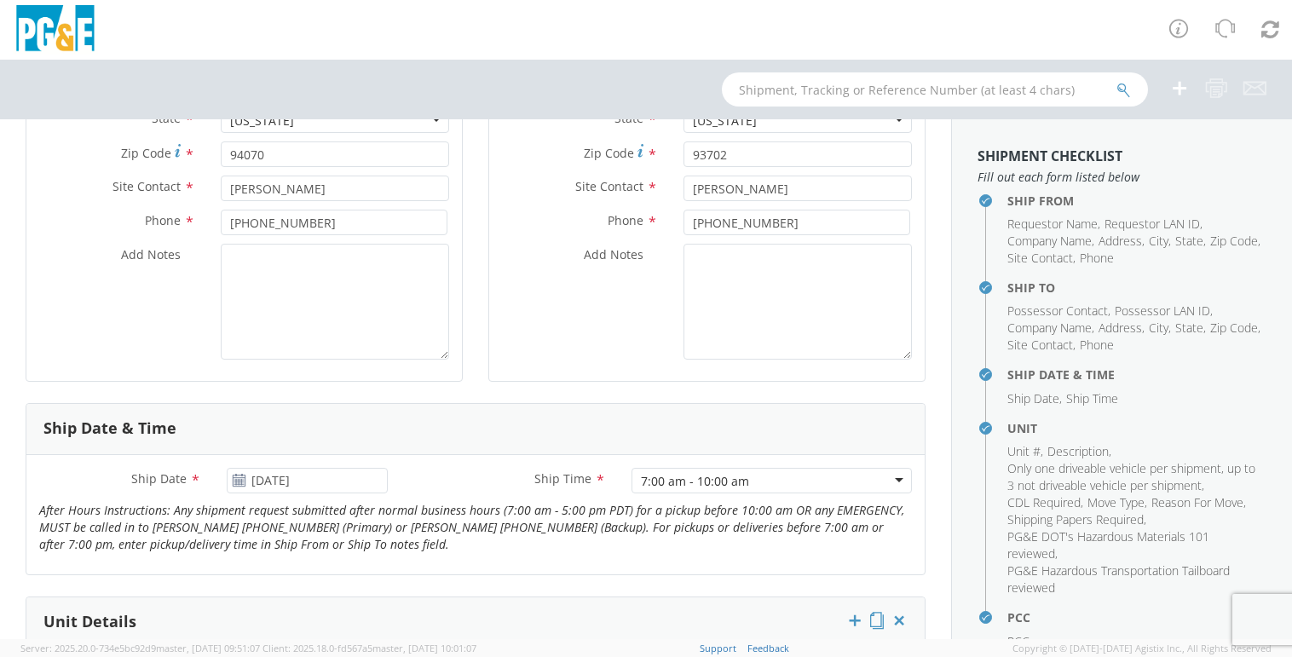
scroll to position [0, 0]
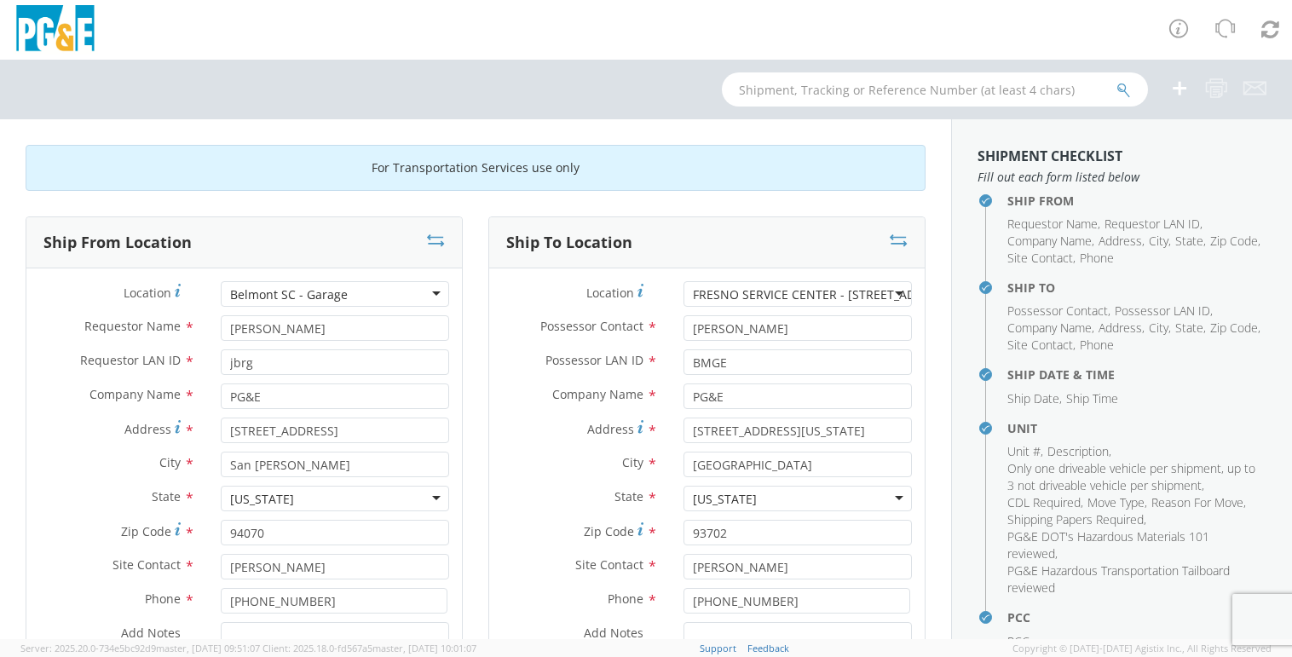
type input "FXGe@pge.com"
click at [553, 347] on div "Location * FRESNO SERVICE CENTER - 3580 E CALIFORNIA AVE FRESNO SERVICE CENTER …" at bounding box center [707, 513] width 436 height 465
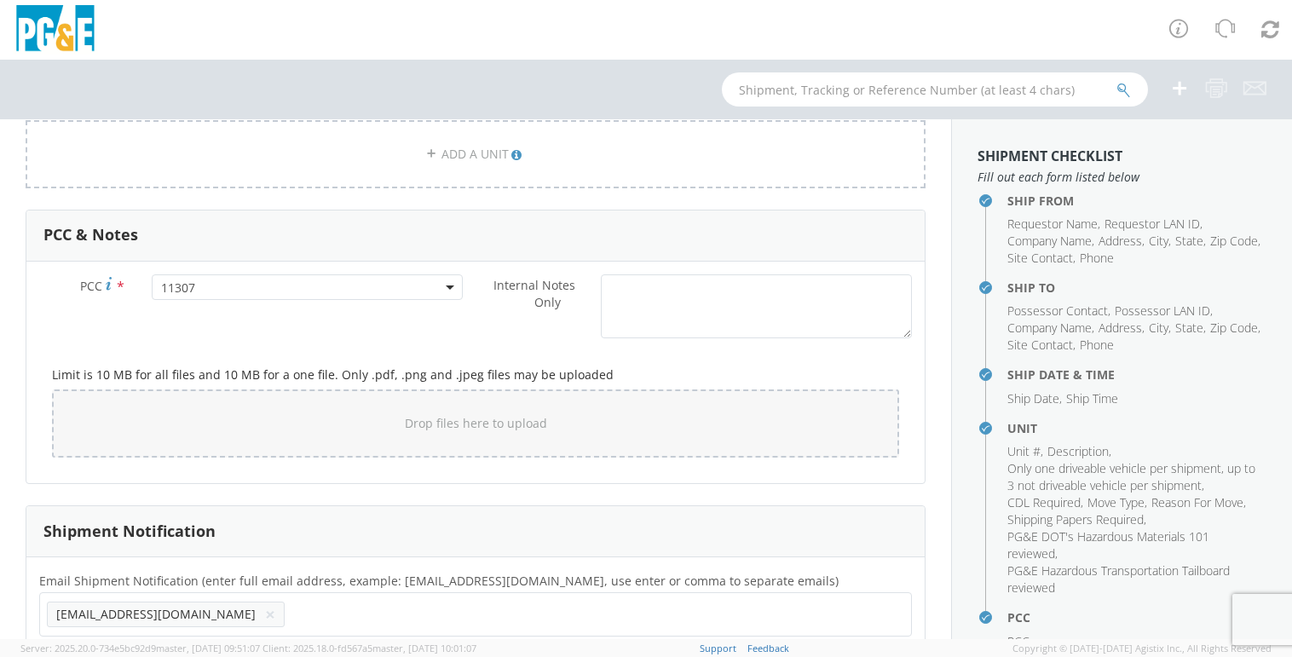
scroll to position [1487, 0]
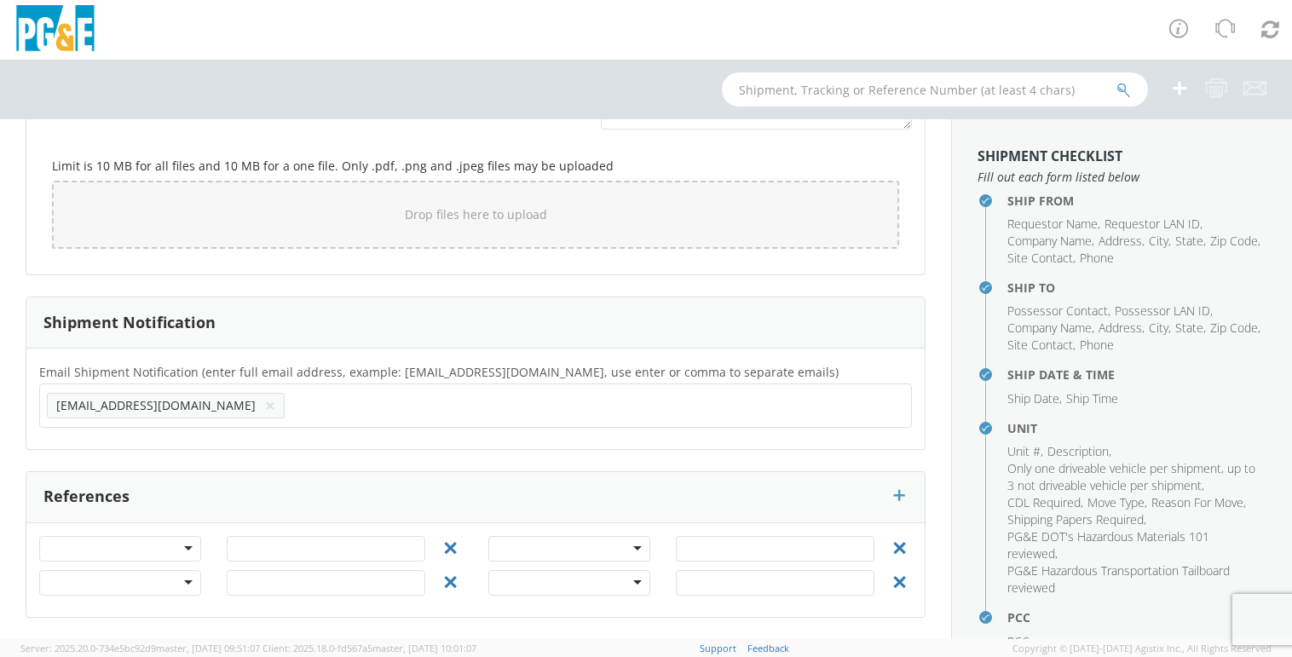
click at [292, 407] on input "text" at bounding box center [344, 405] width 105 height 25
paste input "BMGE"
type input "BMGE@pge.com"
click at [325, 351] on div "Email Shipment Notification (enter full email address, example: jdoe01@agistix.…" at bounding box center [475, 399] width 898 height 101
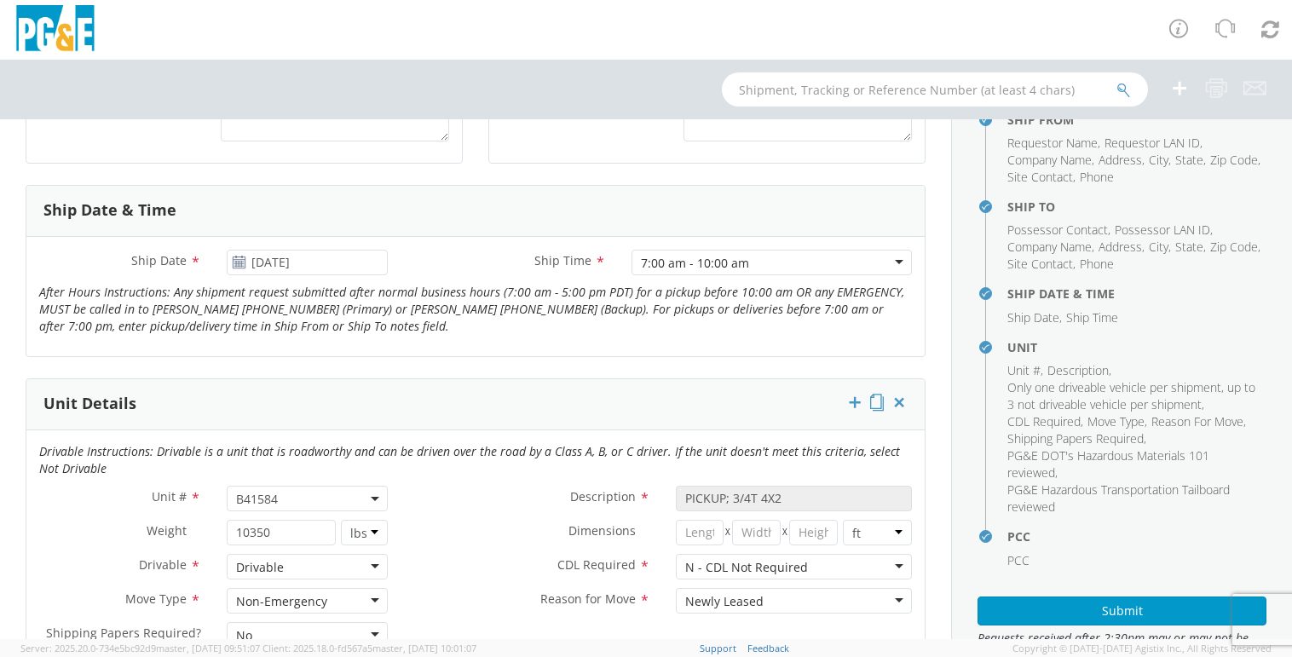
scroll to position [157, 0]
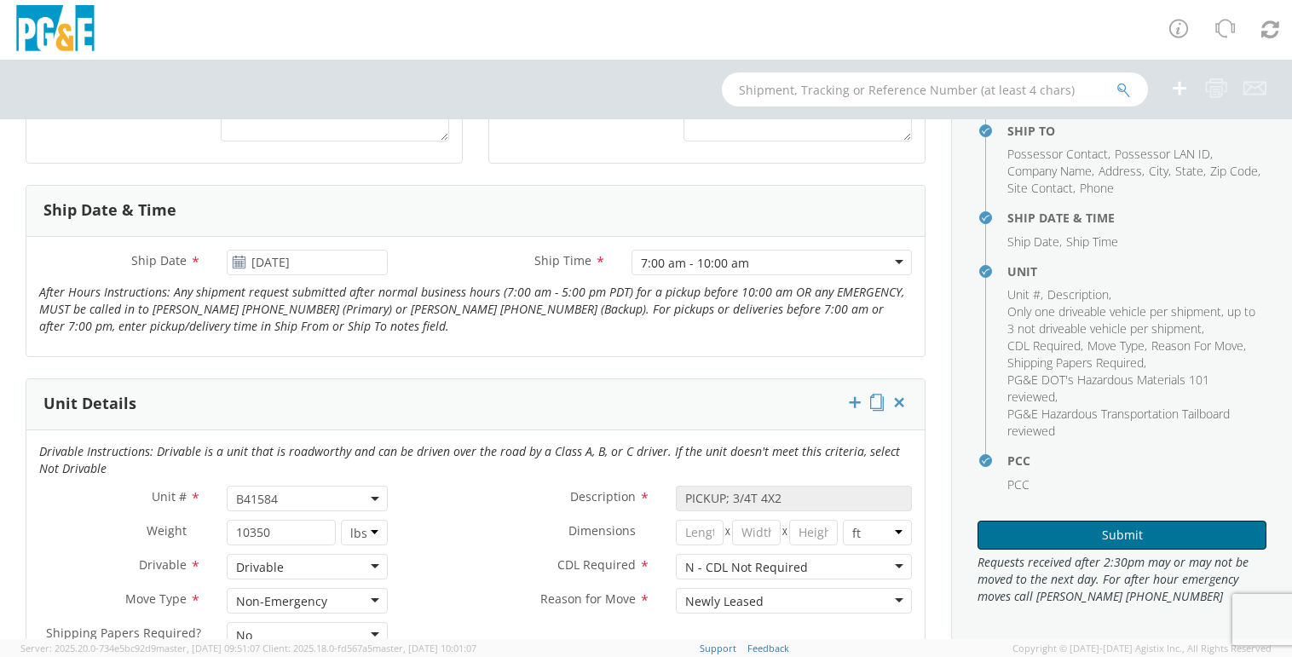
click at [1079, 522] on button "Submit" at bounding box center [1122, 535] width 289 height 29
